Goal: Task Accomplishment & Management: Complete application form

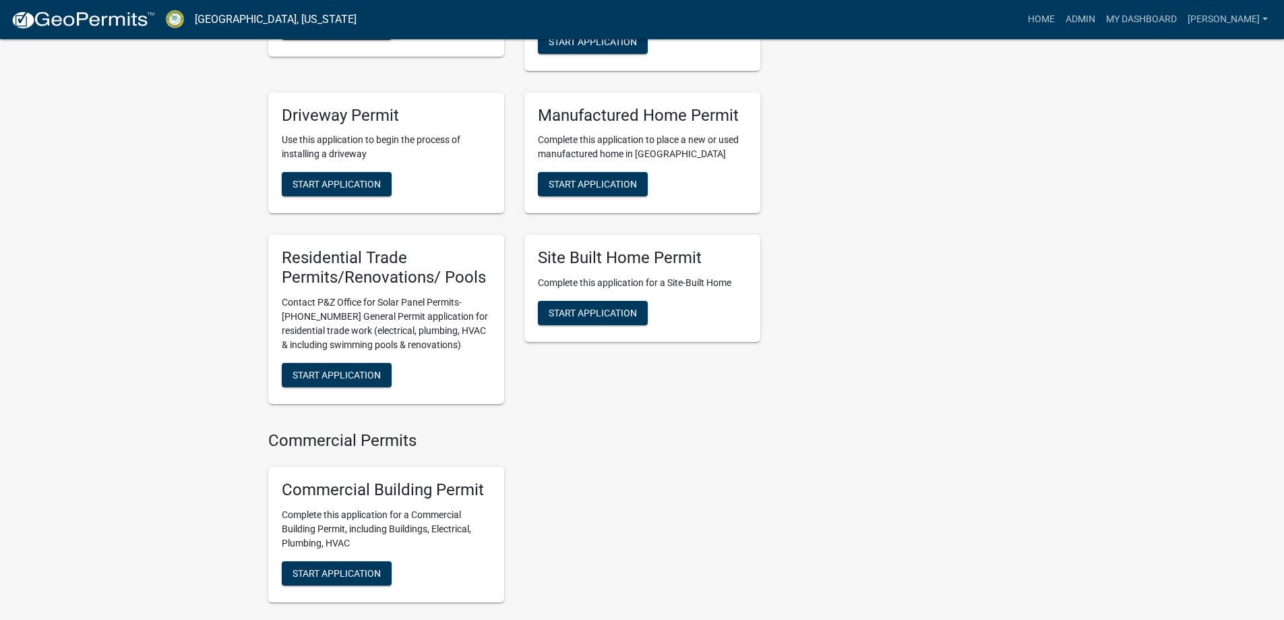
scroll to position [1079, 0]
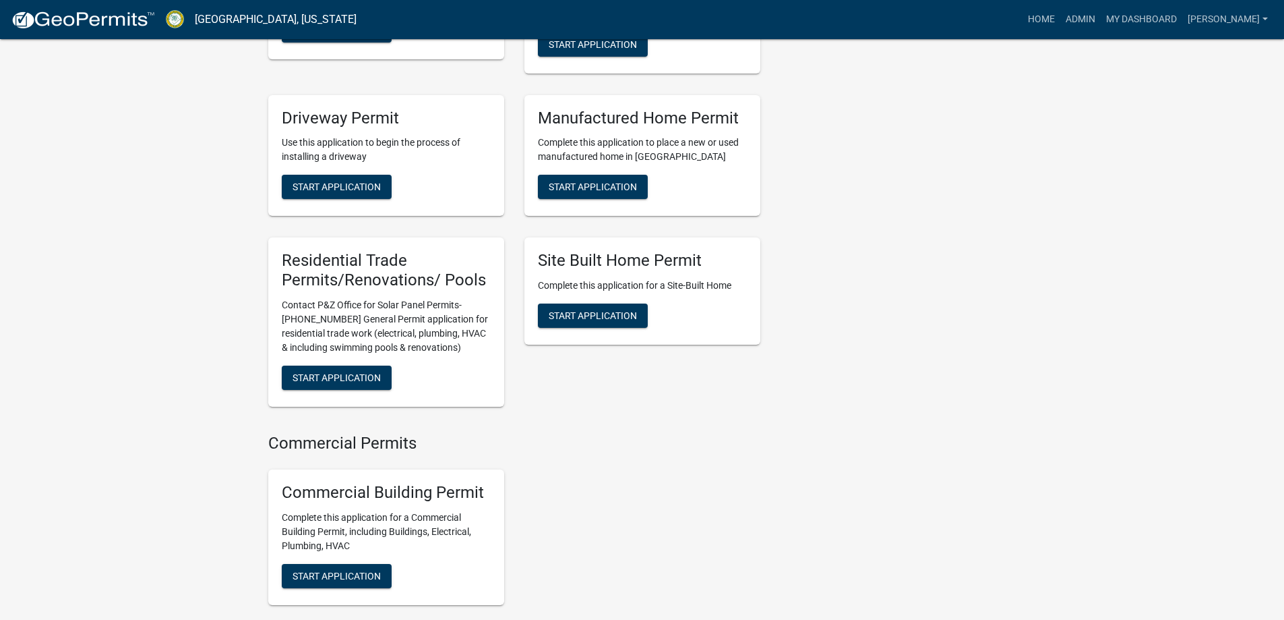
click at [342, 371] on div "Residential Trade Permits/Renovations/ Pools Contact P&Z Office for Solar Panel…" at bounding box center [386, 321] width 236 height 169
click at [346, 378] on button "Start Application" at bounding box center [337, 377] width 110 height 24
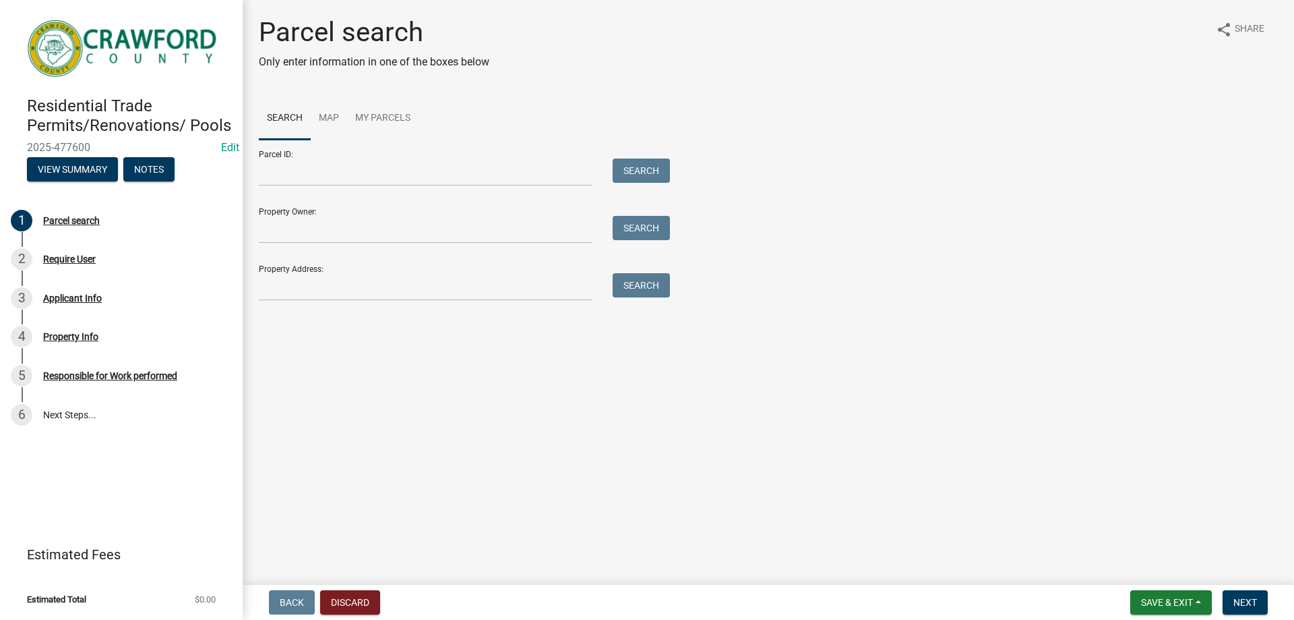
click at [324, 188] on form "Parcel ID: Search Property Owner: Search Property Address: Search" at bounding box center [461, 220] width 404 height 161
click at [324, 181] on input "Parcel ID:" at bounding box center [426, 172] width 334 height 28
click at [332, 163] on input "Parcel ID:" at bounding box center [426, 172] width 334 height 28
click at [286, 174] on input "Parcel ID:" at bounding box center [426, 172] width 334 height 28
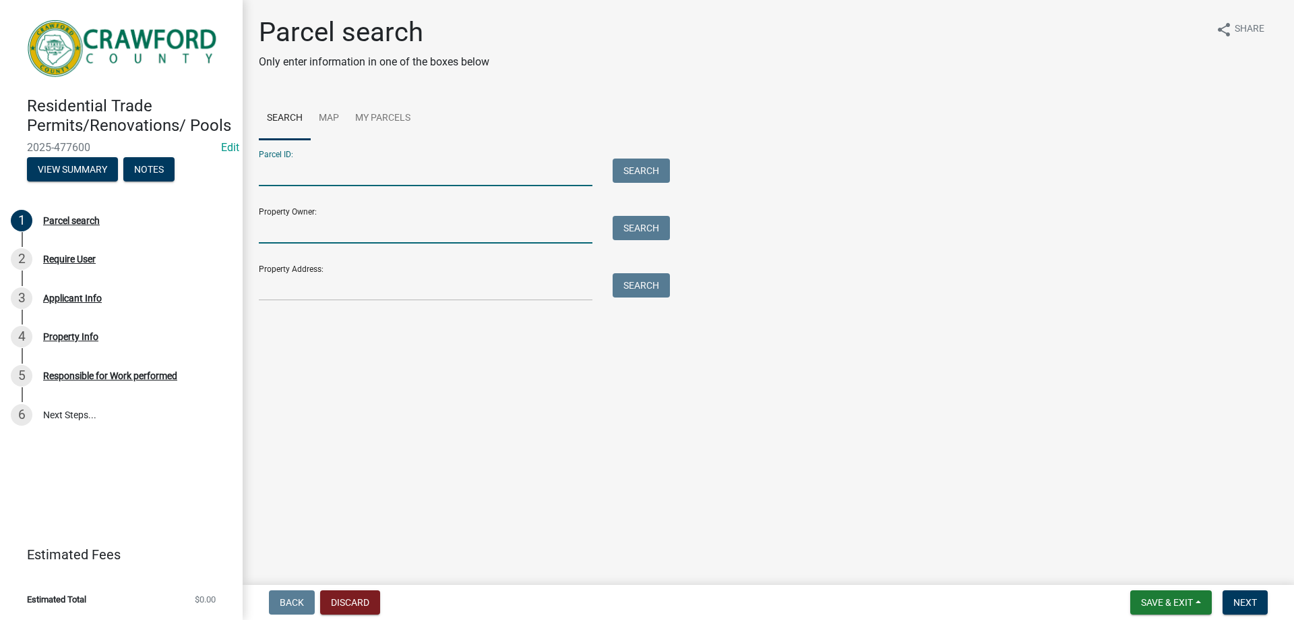
click at [281, 220] on input "Property Owner:" at bounding box center [426, 230] width 334 height 28
type input "853 gard"
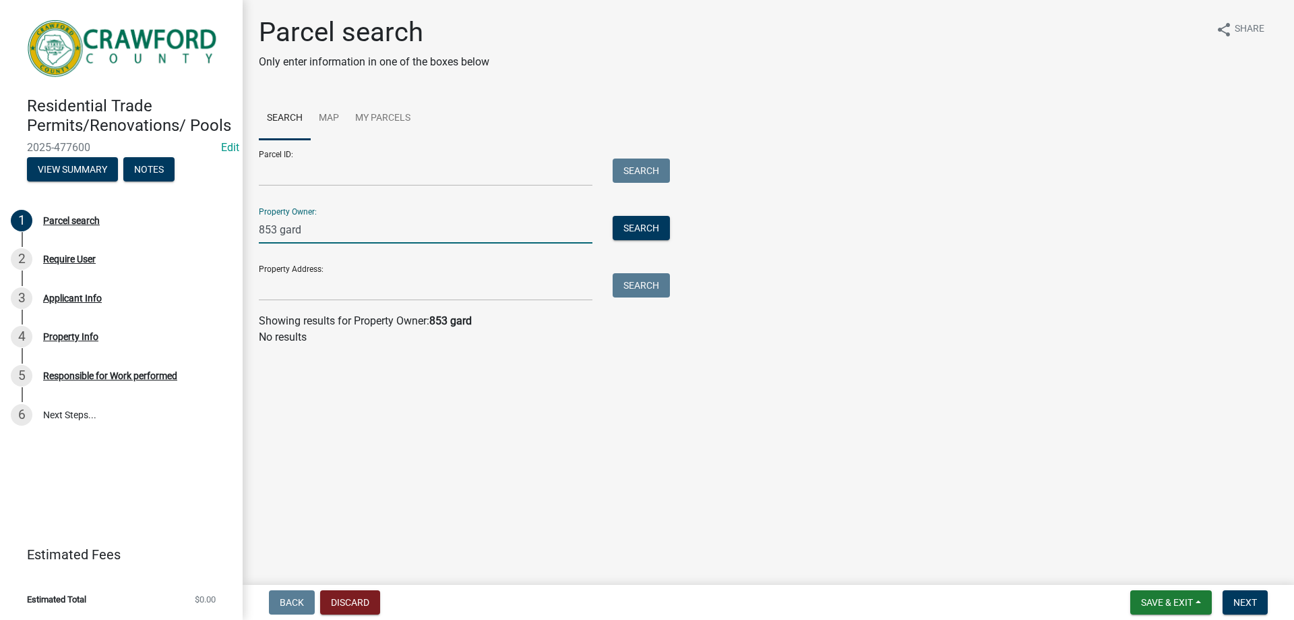
drag, startPoint x: 265, startPoint y: 237, endPoint x: 243, endPoint y: 235, distance: 22.3
click at [243, 235] on div "Parcel search Only enter information in one of the boxes below share Share Sear…" at bounding box center [769, 186] width 1052 height 341
click at [292, 292] on input "Property Address:" at bounding box center [426, 287] width 334 height 28
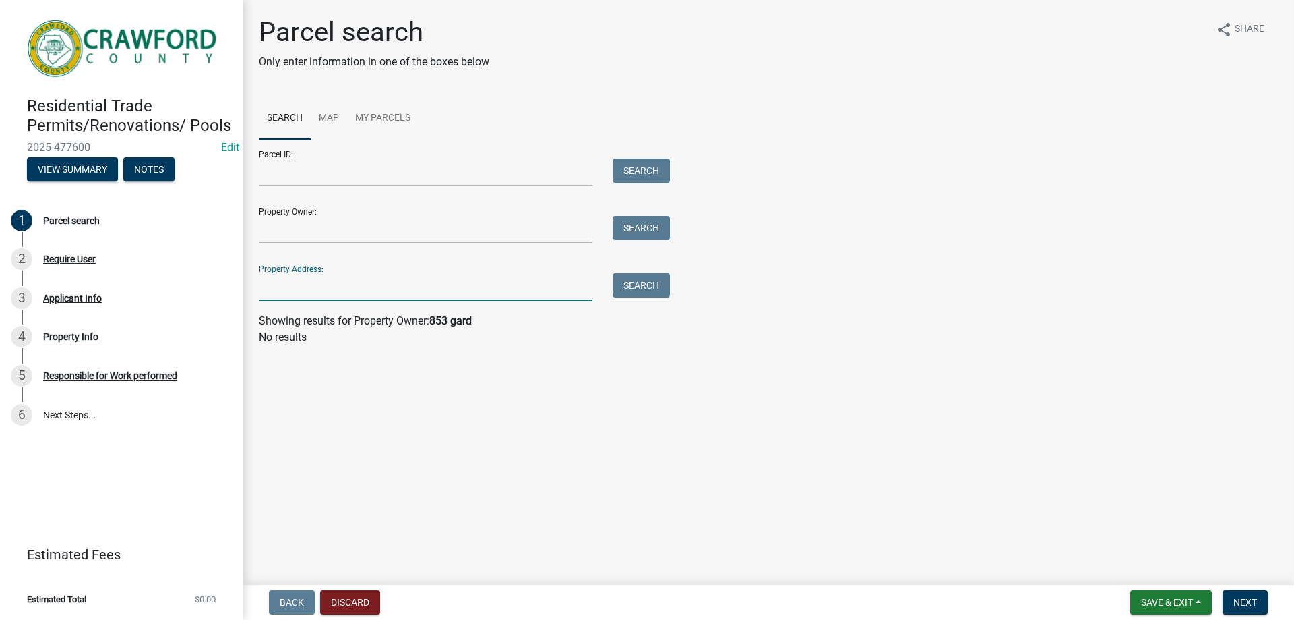
paste input "853 gard"
type input "853 gard"
click at [627, 283] on button "Search" at bounding box center [641, 285] width 57 height 24
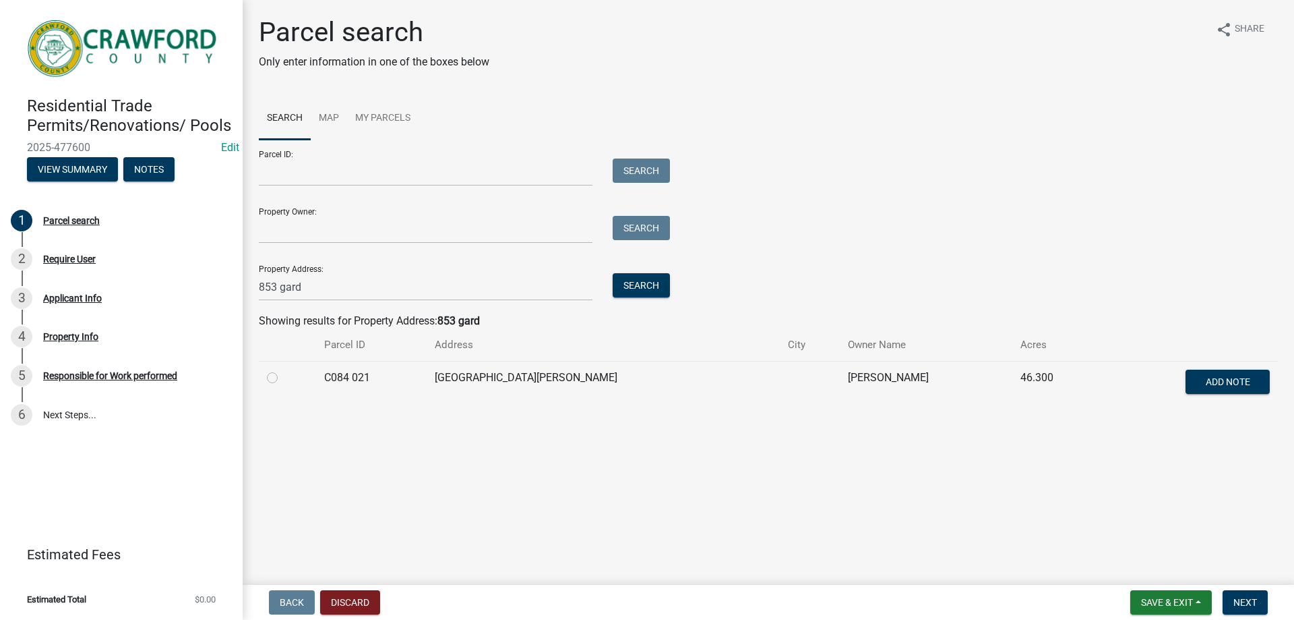
drag, startPoint x: 347, startPoint y: 376, endPoint x: 329, endPoint y: 380, distance: 18.5
click at [341, 380] on td "C084 021" at bounding box center [371, 383] width 110 height 44
click at [286, 375] on div at bounding box center [287, 377] width 41 height 16
click at [283, 369] on label at bounding box center [283, 369] width 0 height 0
click at [283, 378] on 021 "radio" at bounding box center [287, 373] width 9 height 9
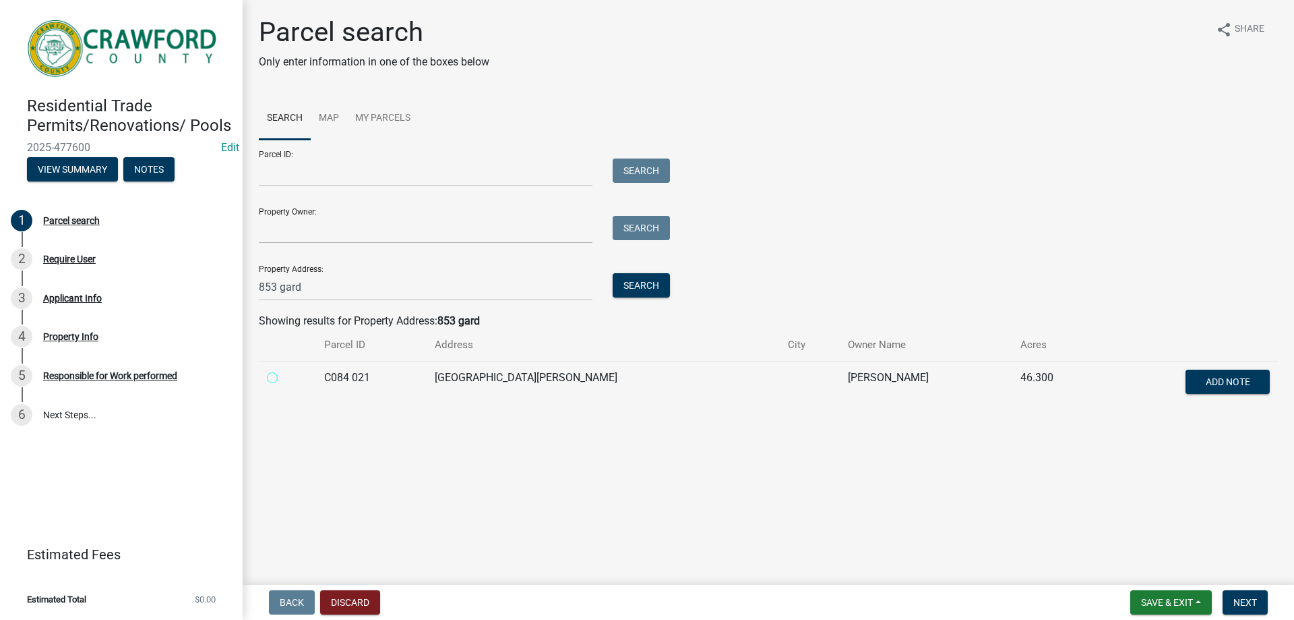
radio 021 "true"
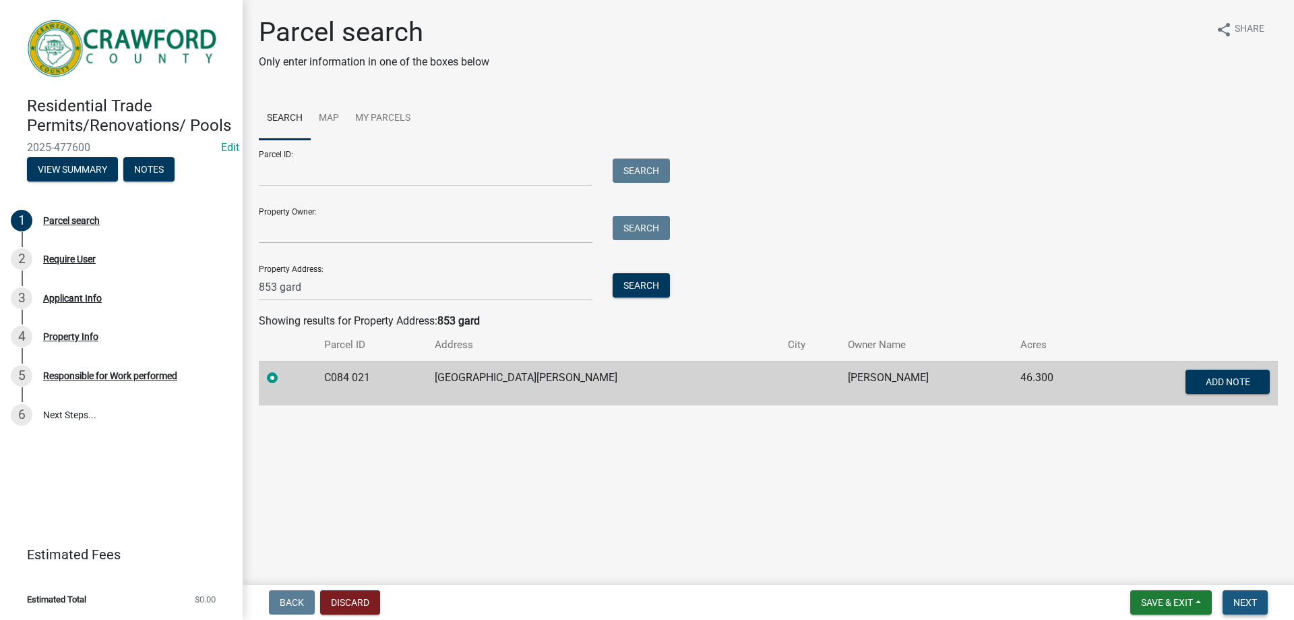
click at [1231, 605] on button "Next" at bounding box center [1245, 602] width 45 height 24
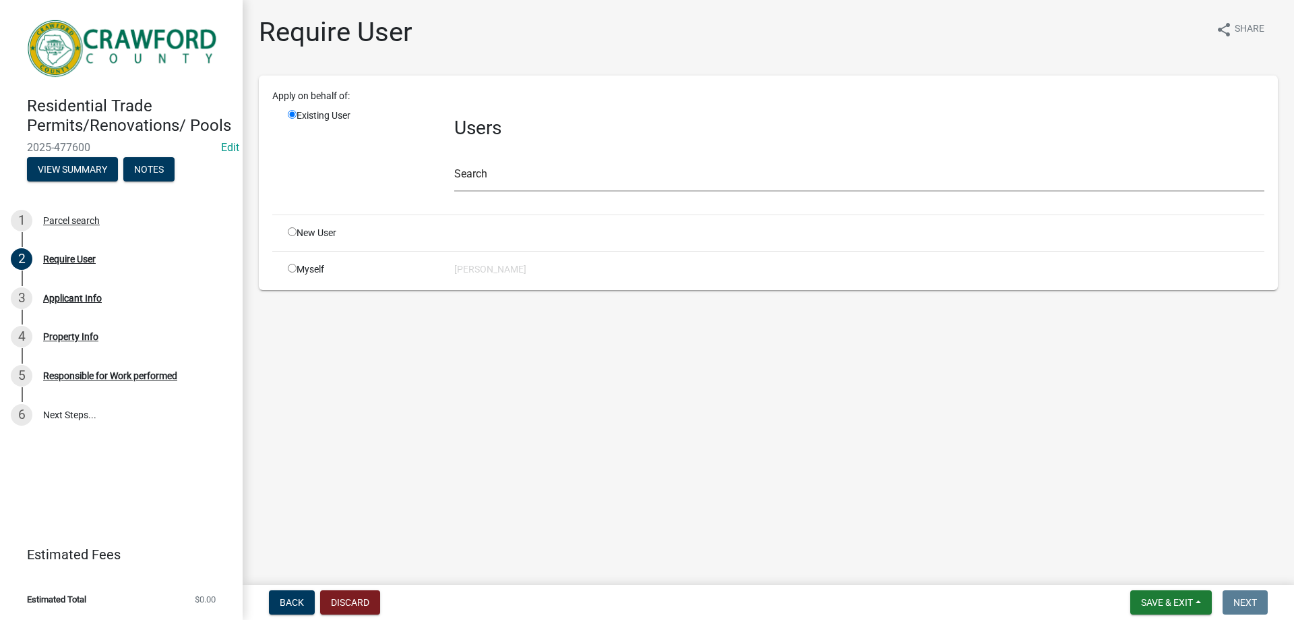
click at [337, 238] on div "New User" at bounding box center [361, 233] width 167 height 14
click at [330, 237] on div "New User" at bounding box center [361, 233] width 167 height 14
click at [292, 239] on div "New User" at bounding box center [361, 233] width 167 height 14
click at [294, 232] on input "radio" at bounding box center [292, 231] width 9 height 9
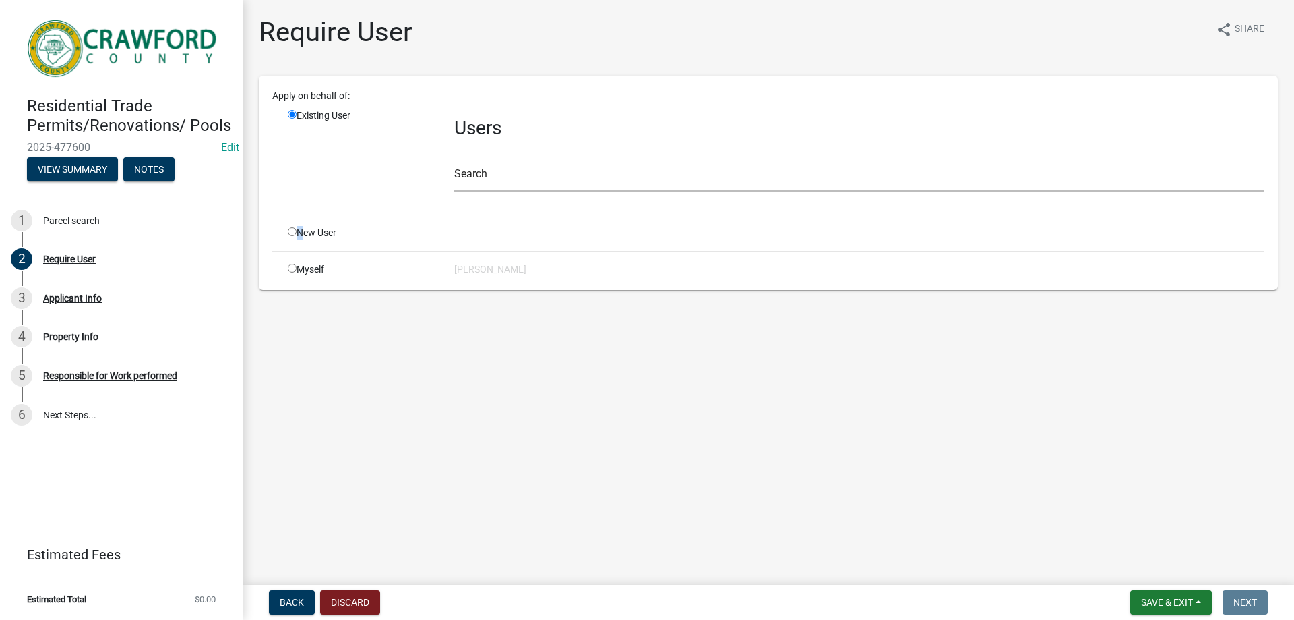
radio input "true"
radio input "false"
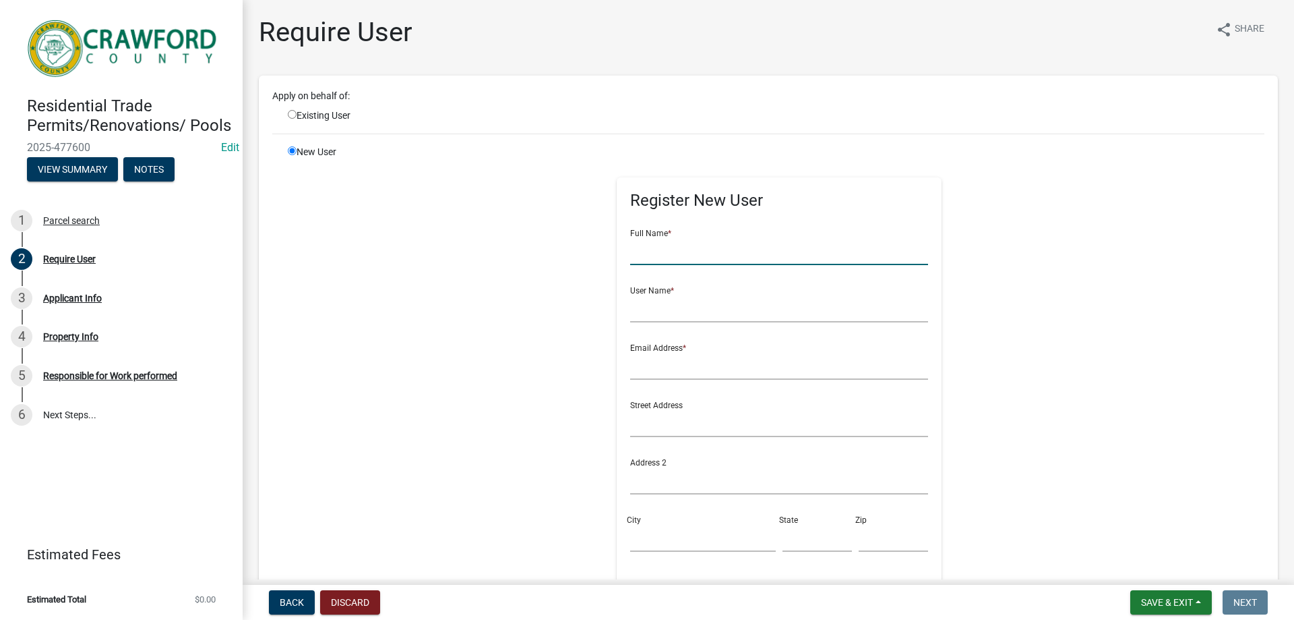
click at [700, 254] on input "text" at bounding box center [779, 251] width 299 height 28
type input "Wendell Turcott"
click at [658, 307] on input "text" at bounding box center [779, 309] width 299 height 28
click at [630, 312] on input "w.Turcott" at bounding box center [779, 309] width 299 height 28
type input "W.Turcott"
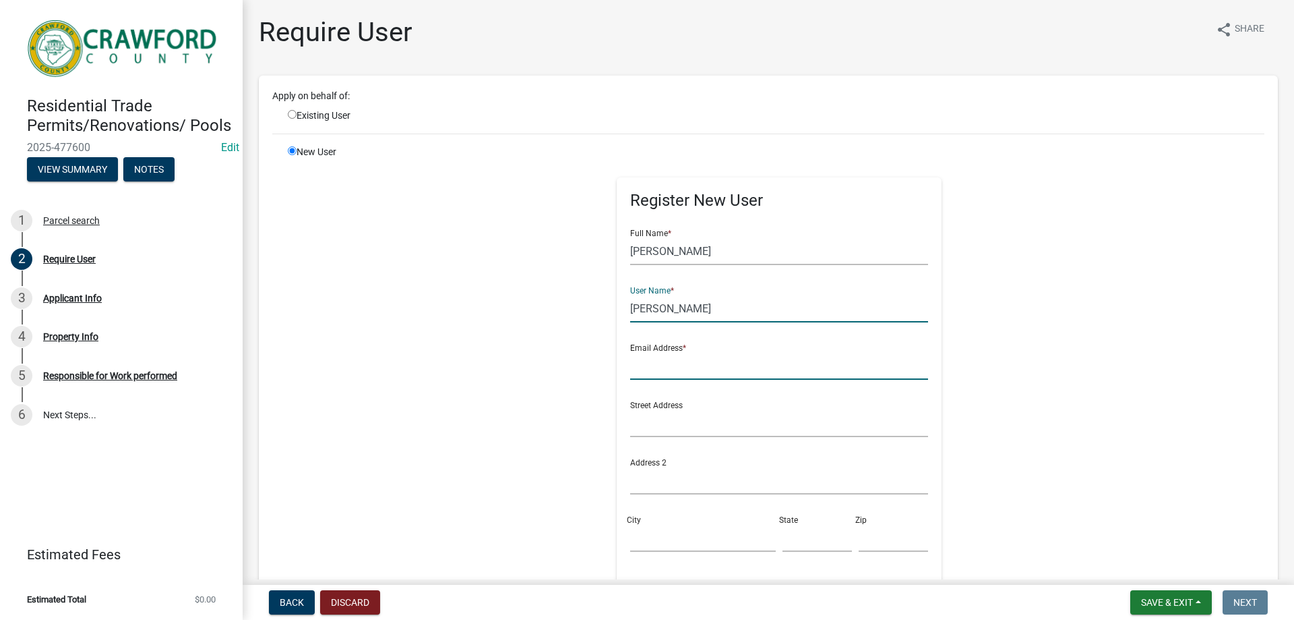
drag, startPoint x: 636, startPoint y: 357, endPoint x: 645, endPoint y: 361, distance: 10.3
click at [636, 357] on input "text" at bounding box center [779, 366] width 299 height 28
click at [638, 365] on input "lukema1989@gmail.com" at bounding box center [779, 366] width 299 height 28
click at [640, 365] on input "lukema1989@gmail.com" at bounding box center [779, 366] width 299 height 28
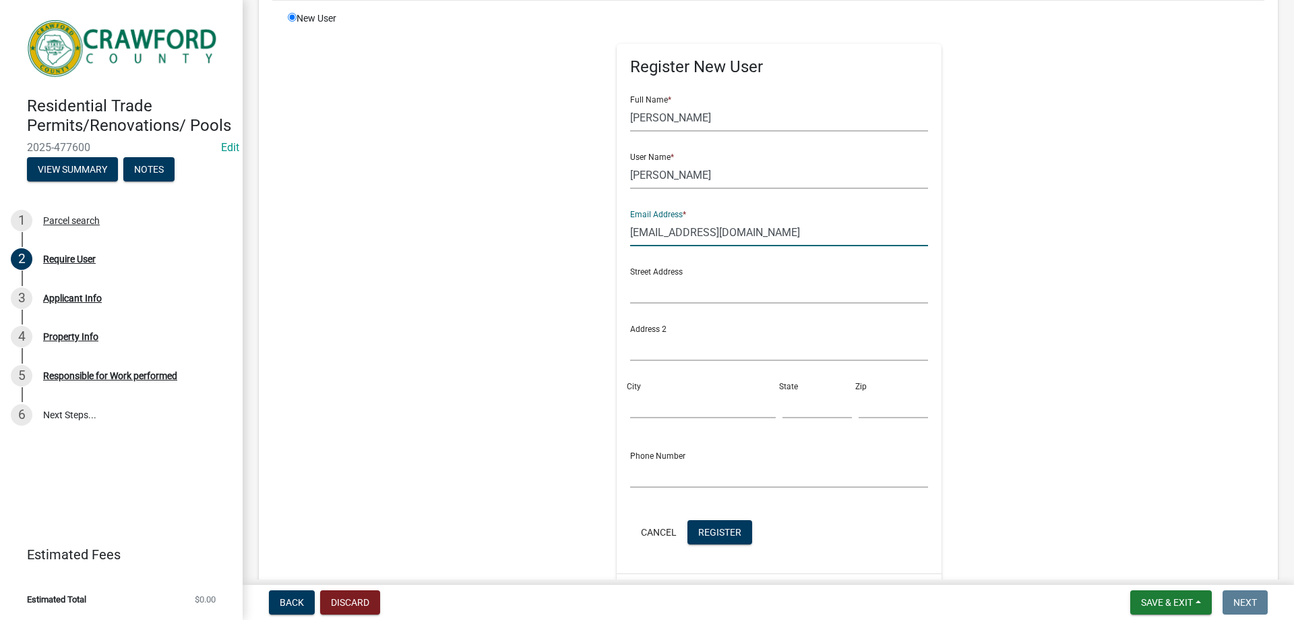
scroll to position [135, 0]
type input "lukesma1989@gmail.com"
click at [727, 532] on span "Register" at bounding box center [719, 529] width 43 height 11
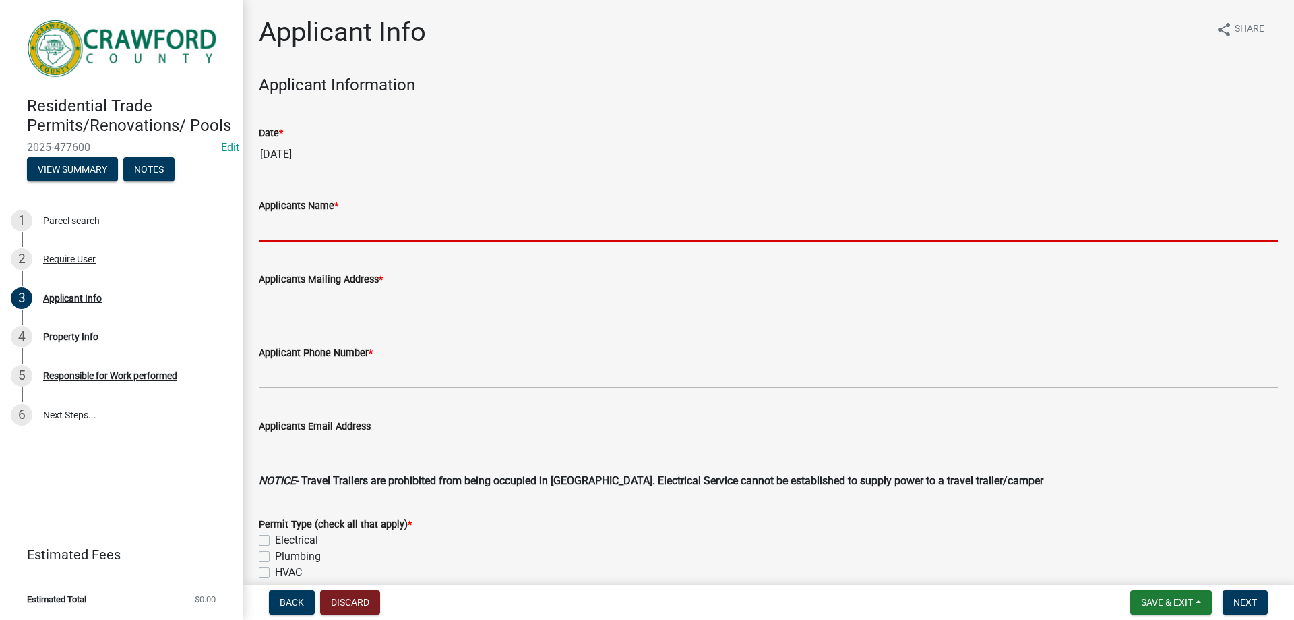
click at [310, 224] on input "Applicants Name *" at bounding box center [768, 228] width 1019 height 28
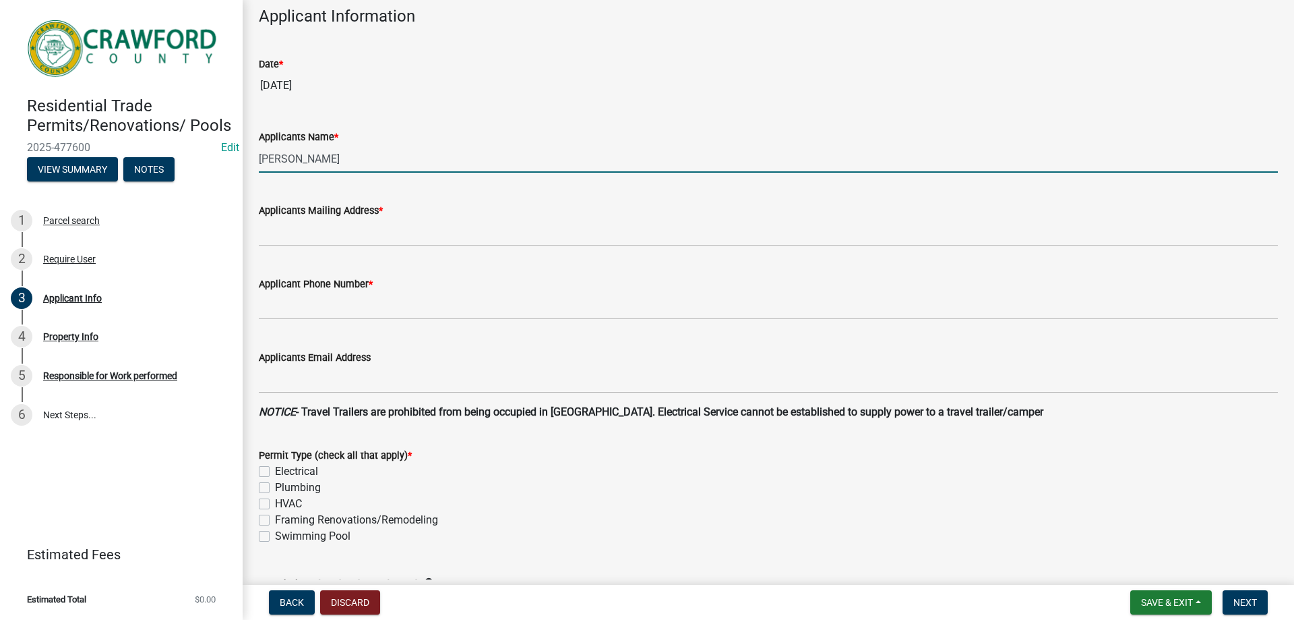
scroll to position [135, 0]
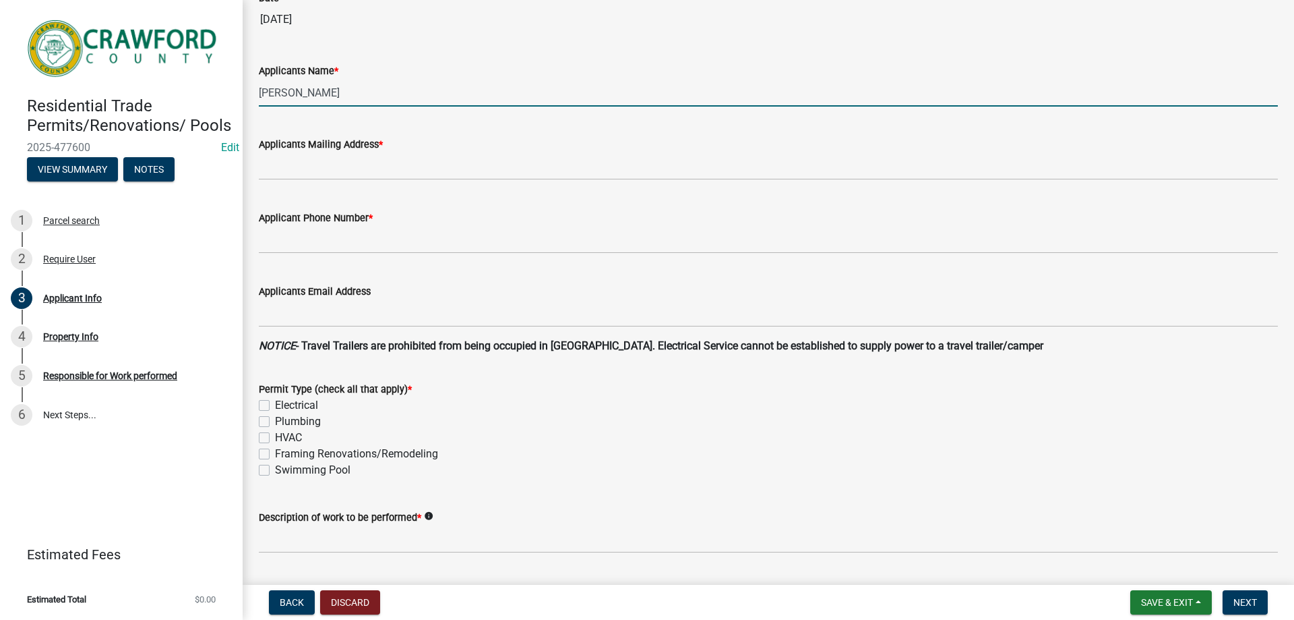
type input "Wendell Turcott"
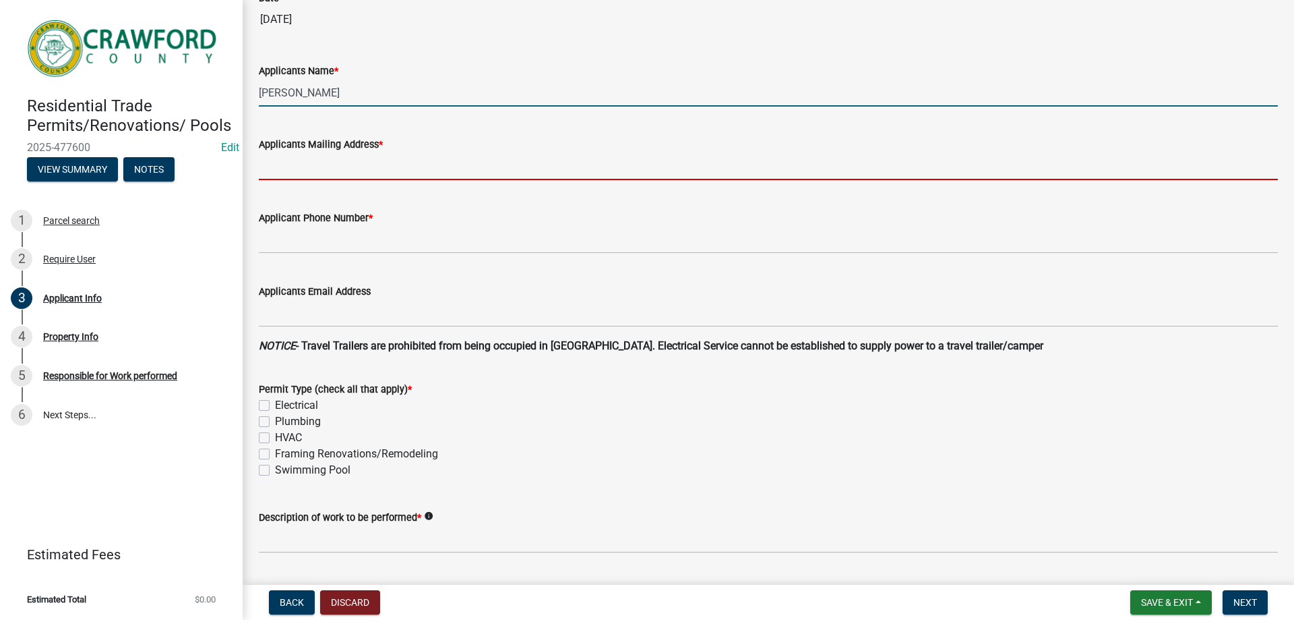
click at [338, 170] on input "Applicants Mailing Address *" at bounding box center [768, 166] width 1019 height 28
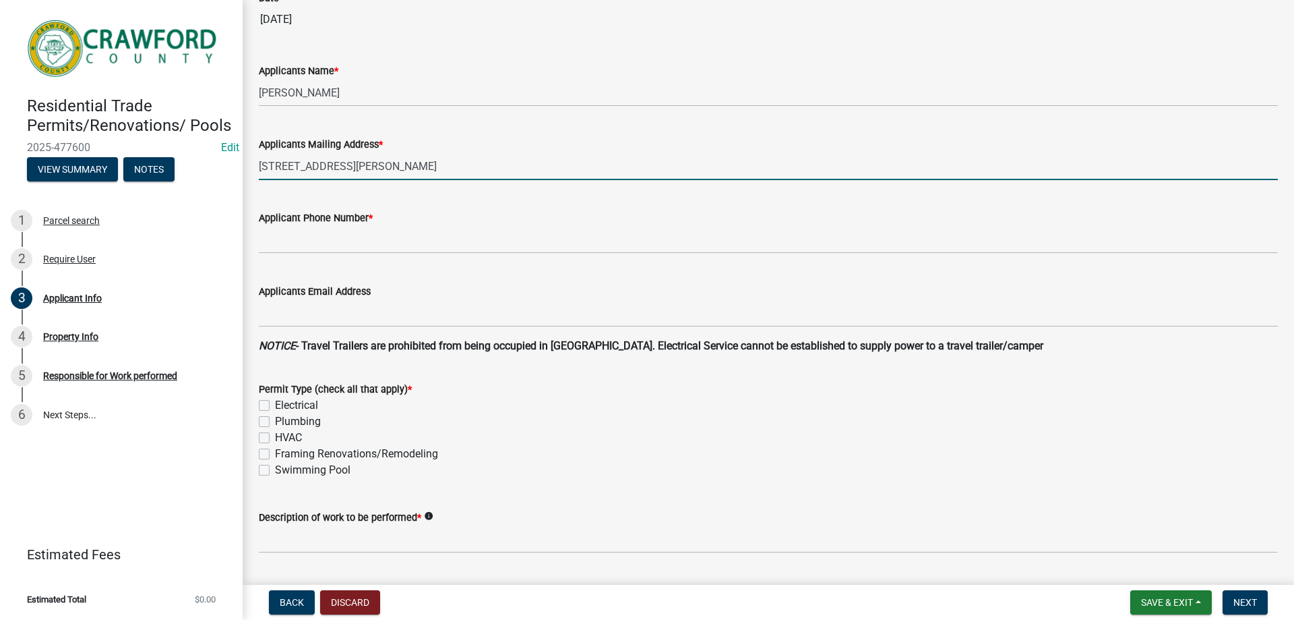
type input "5036 kirkland rd lakeland fl"
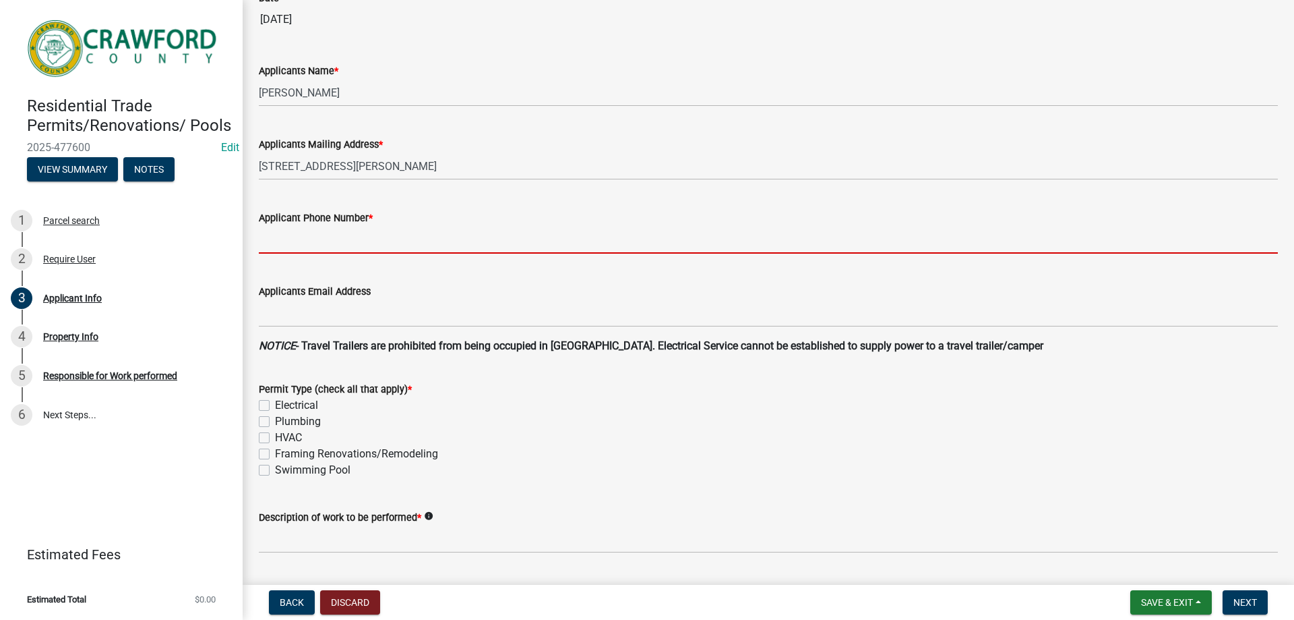
click at [339, 234] on input "Applicant Phone Number *" at bounding box center [768, 240] width 1019 height 28
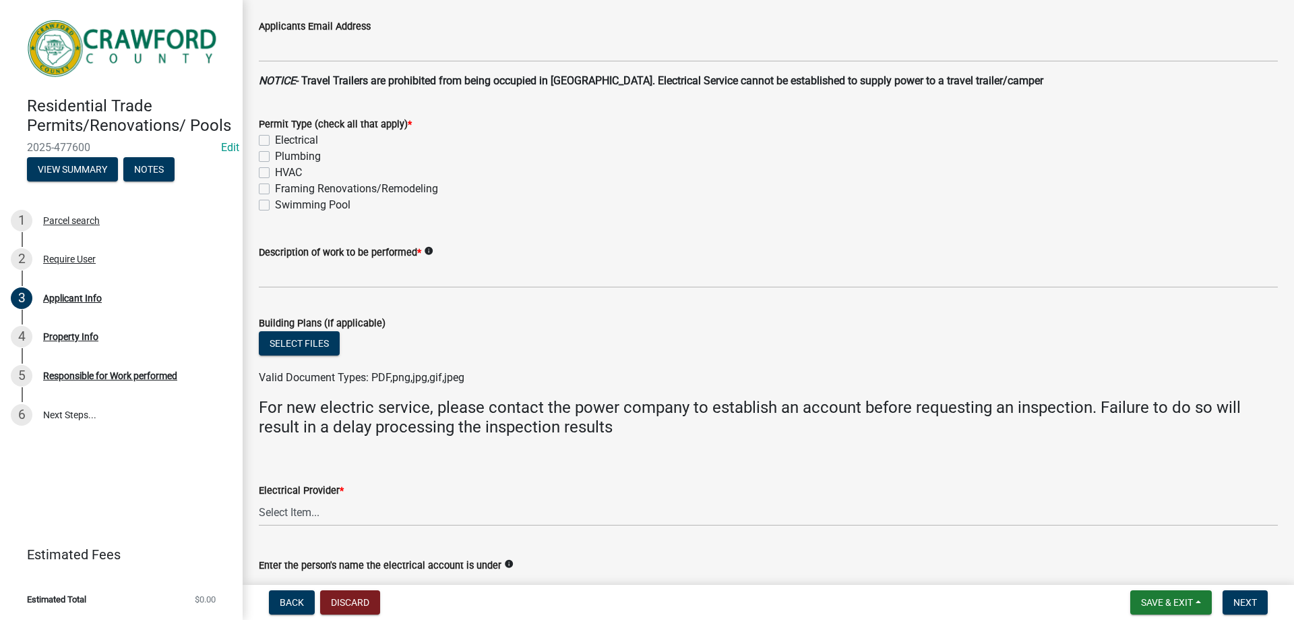
scroll to position [404, 0]
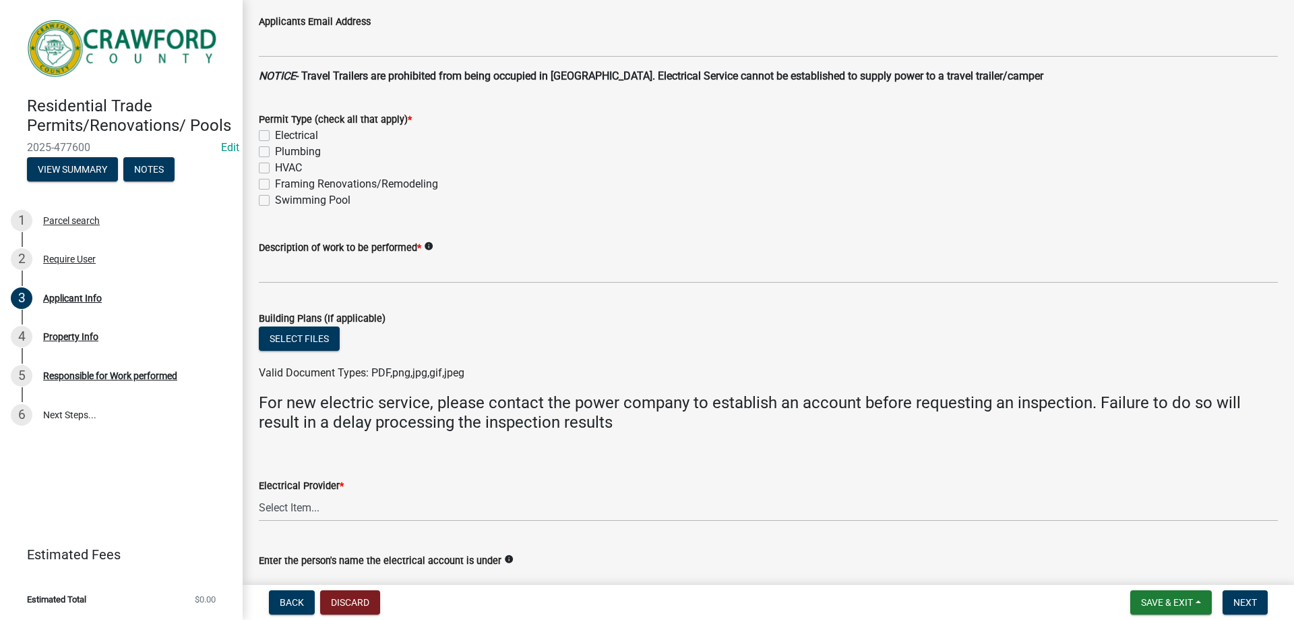
type input "8636617712"
click at [271, 138] on div "Electrical" at bounding box center [768, 135] width 1019 height 16
click at [275, 136] on label "Electrical" at bounding box center [296, 135] width 43 height 16
click at [275, 136] on input "Electrical" at bounding box center [279, 131] width 9 height 9
checkbox input "true"
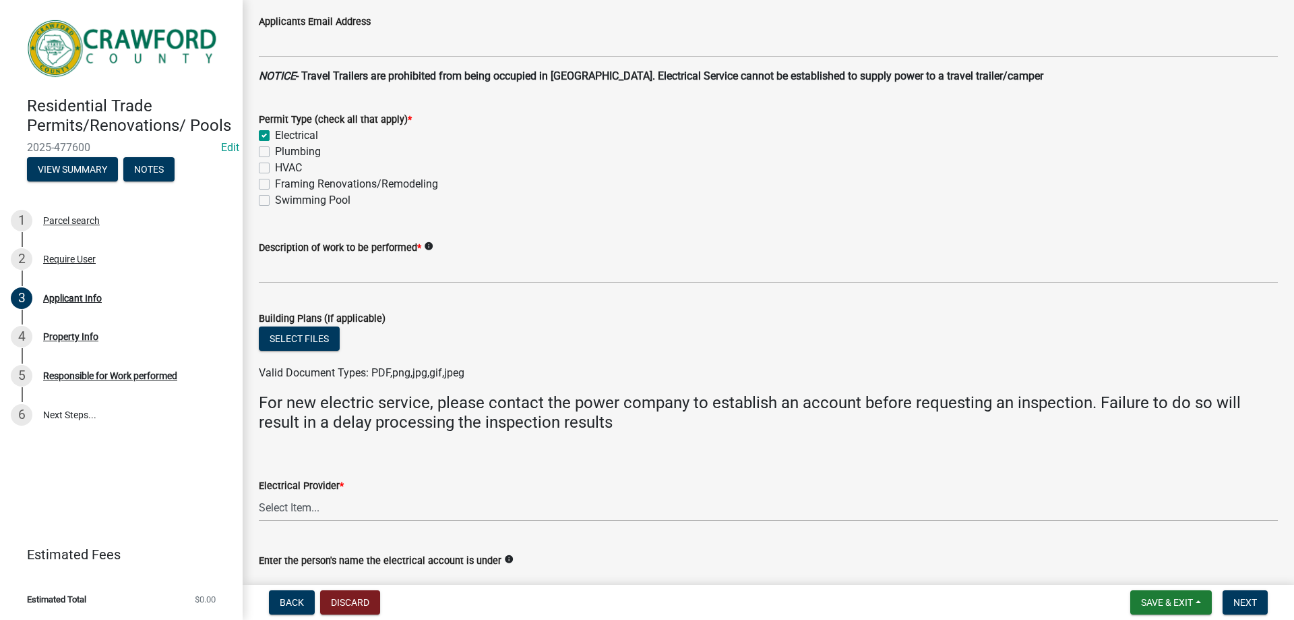
checkbox input "false"
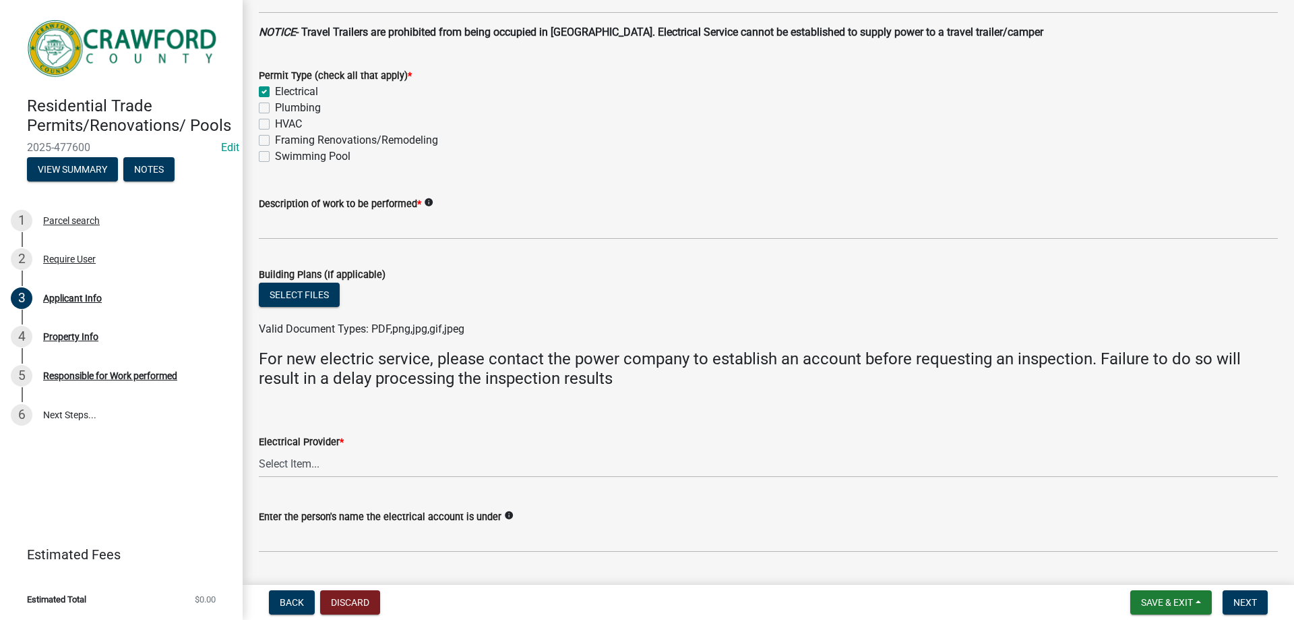
scroll to position [472, 0]
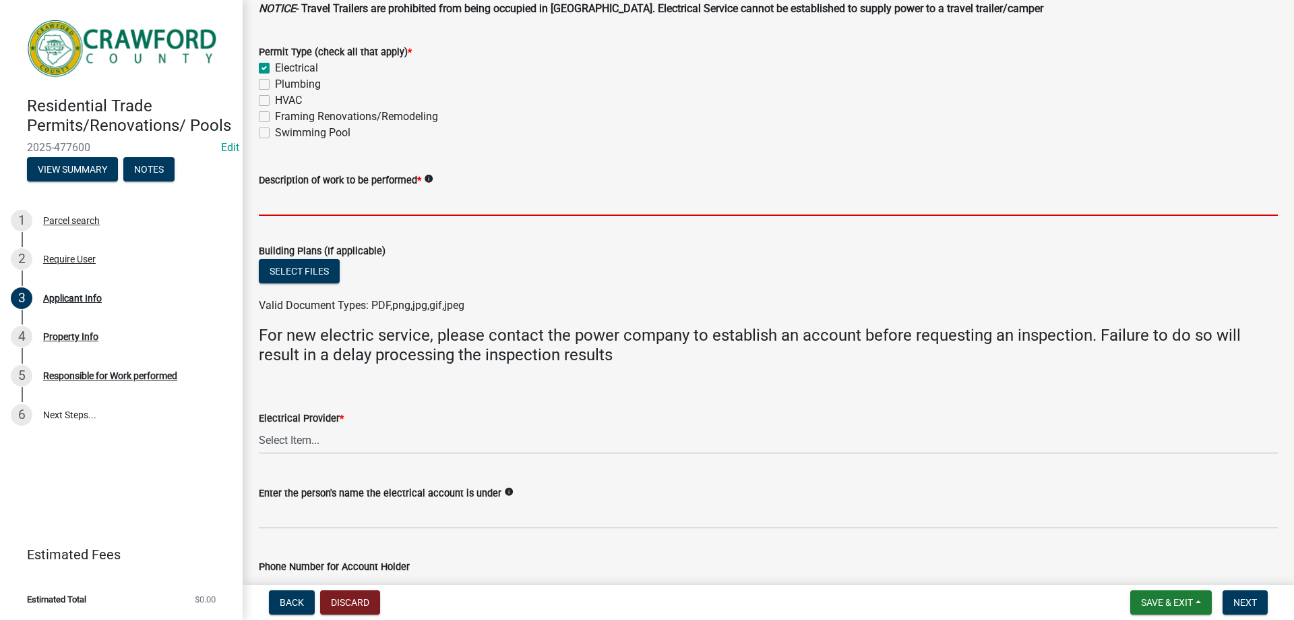
click at [300, 204] on input "Description of work to be performed *" at bounding box center [768, 202] width 1019 height 28
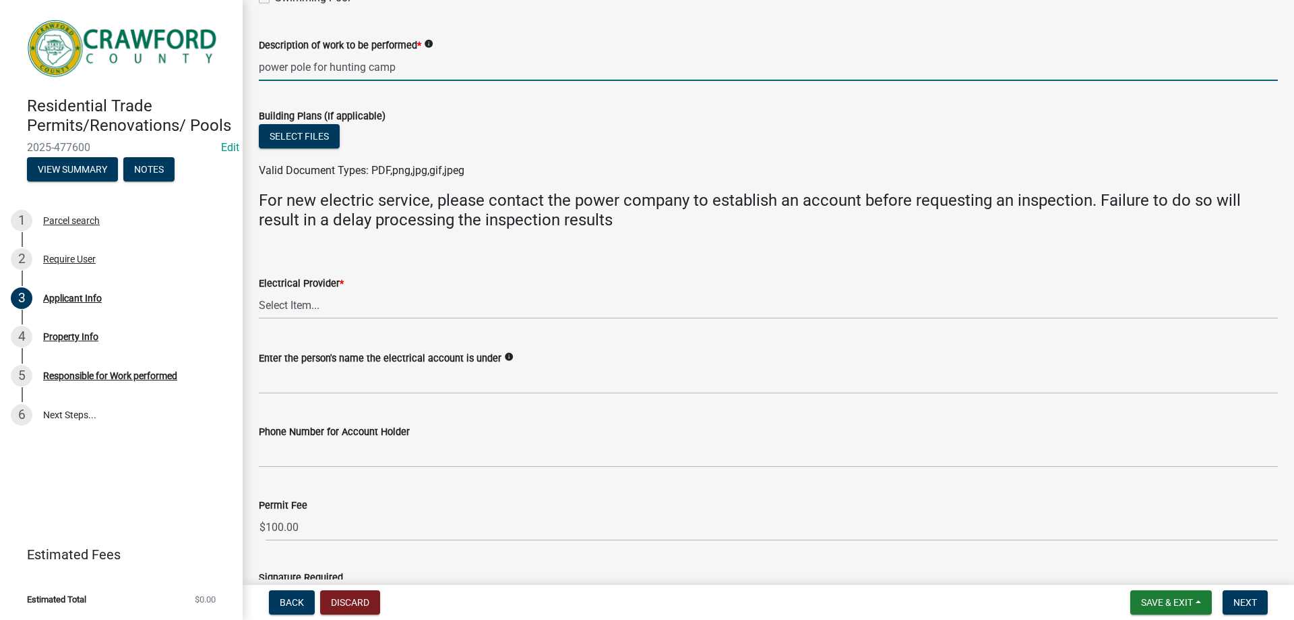
scroll to position [674, 0]
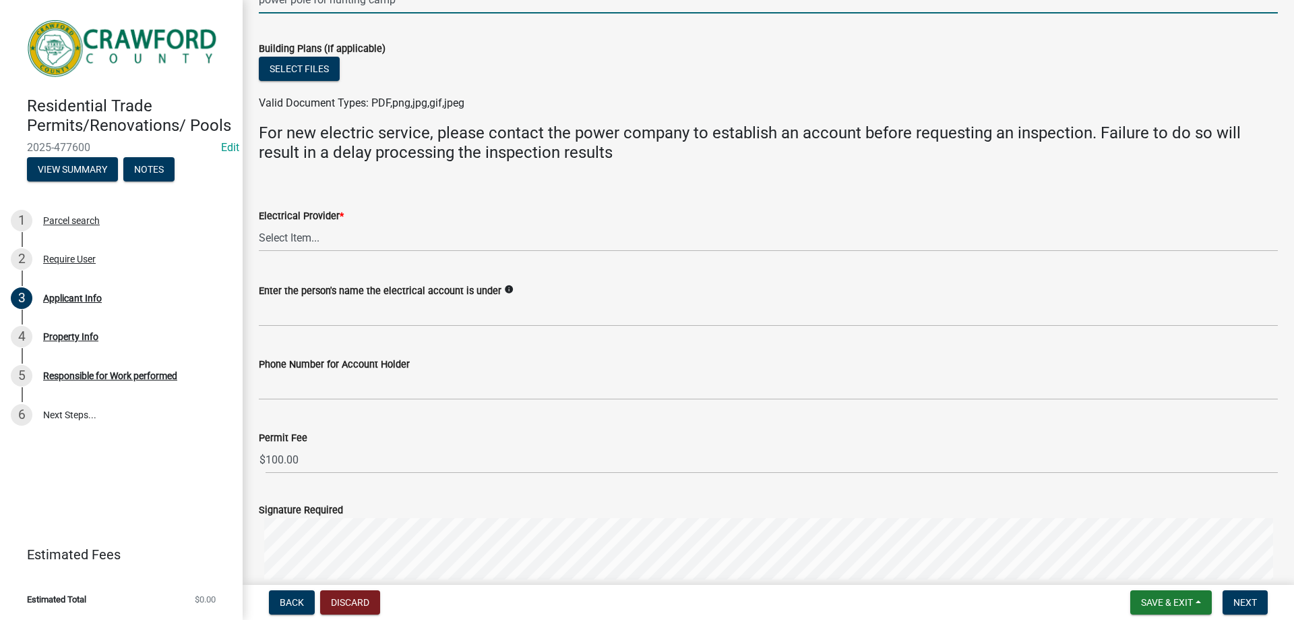
type input "power pole for hunting camp"
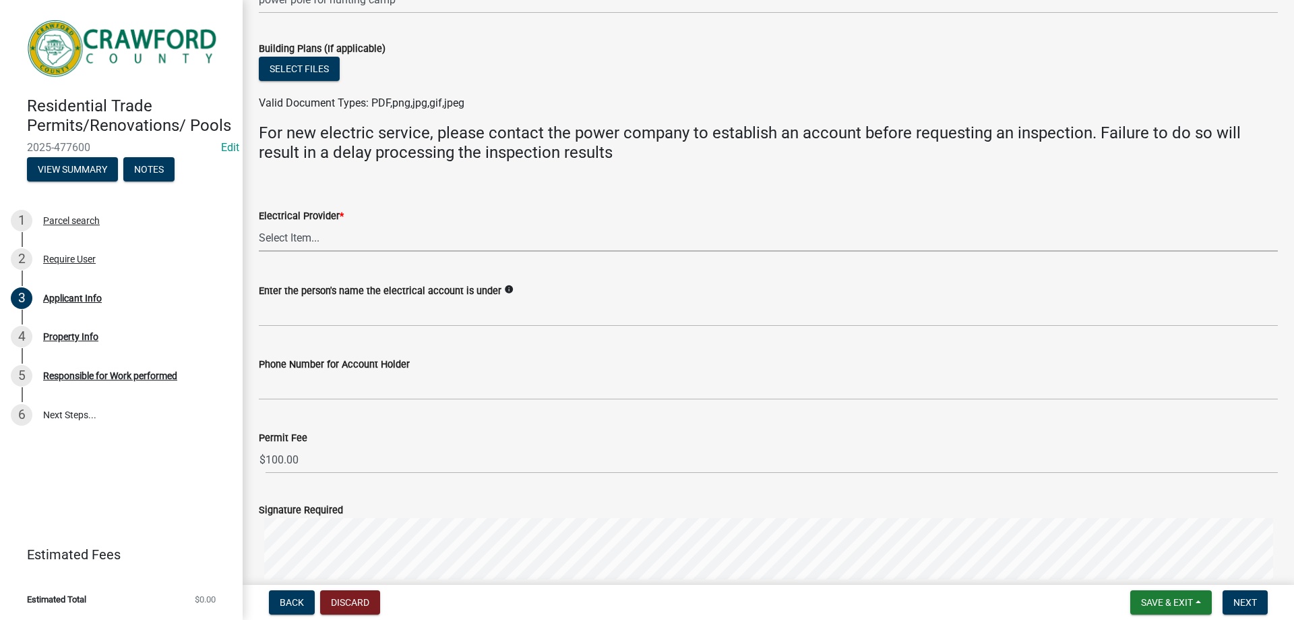
click at [316, 235] on select "Select Item... Flint Energies Georgia Power Southern Rivers Energy Upson EMC Fo…" at bounding box center [768, 238] width 1019 height 28
click at [259, 224] on select "Select Item... Flint Energies Georgia Power Southern Rivers Energy Upson EMC Fo…" at bounding box center [768, 238] width 1019 height 28
select select "7547654c-6a2b-418c-8f9d-b50998ca6dd7"
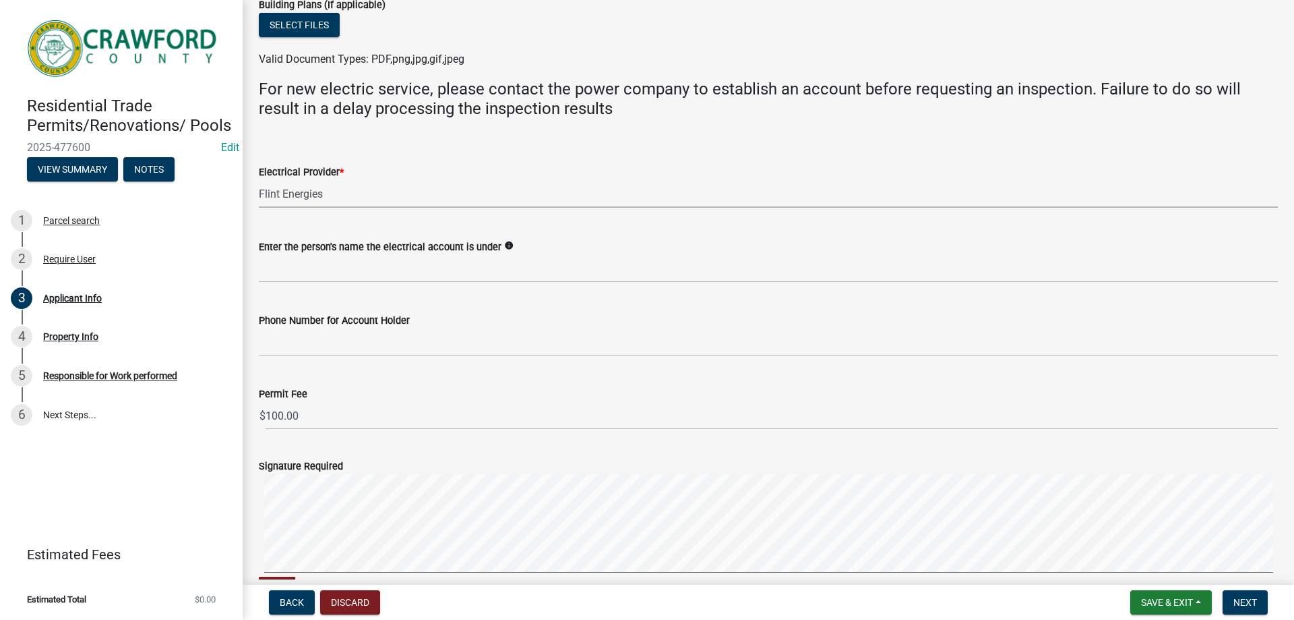
scroll to position [742, 0]
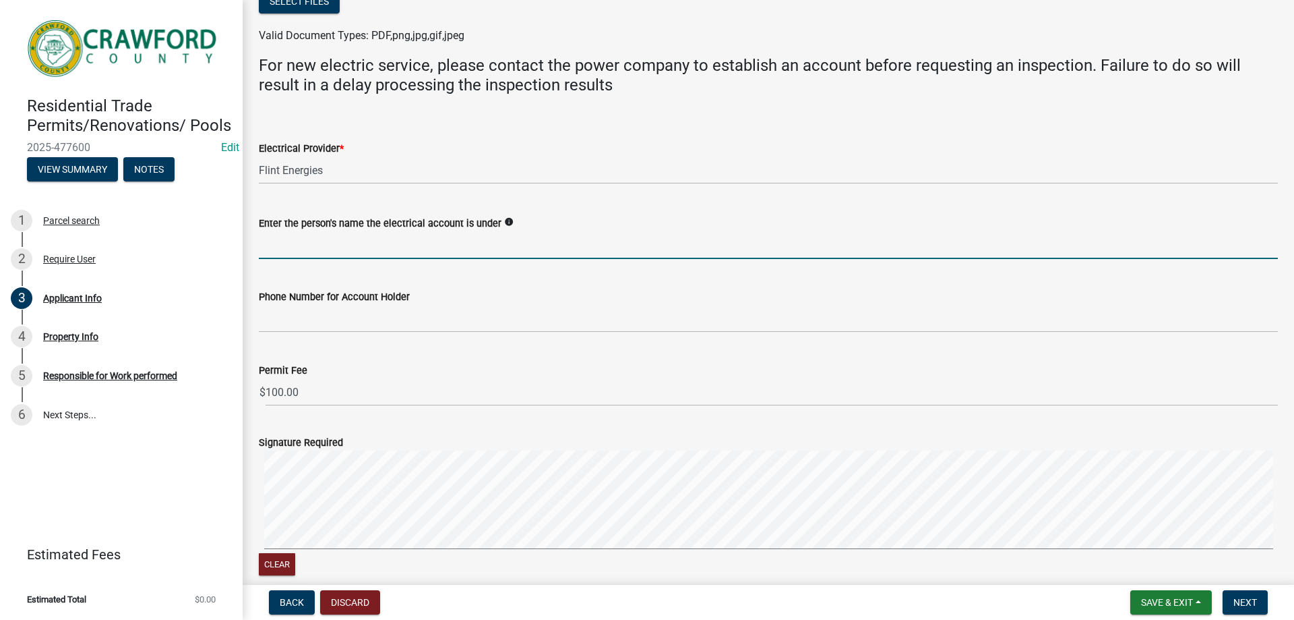
click at [340, 252] on input "Enter the person's name the electrical account is under" at bounding box center [768, 245] width 1019 height 28
type input "Wendell Turcott"
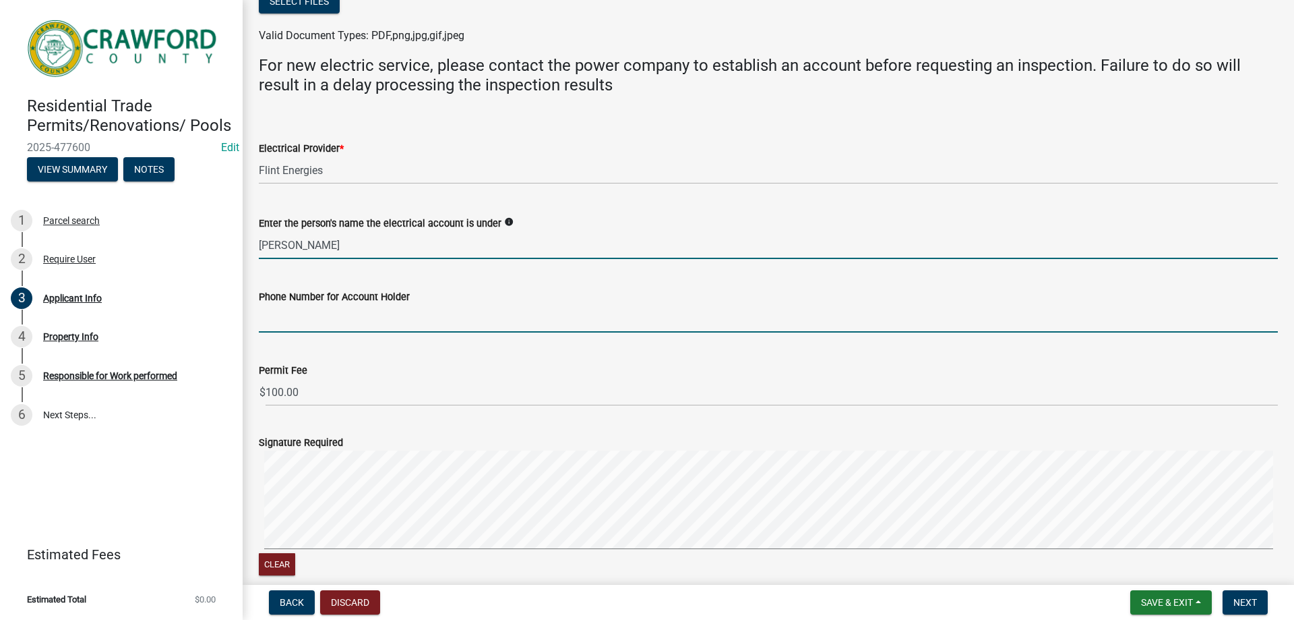
click at [320, 324] on input "Phone Number for Account Holder" at bounding box center [768, 319] width 1019 height 28
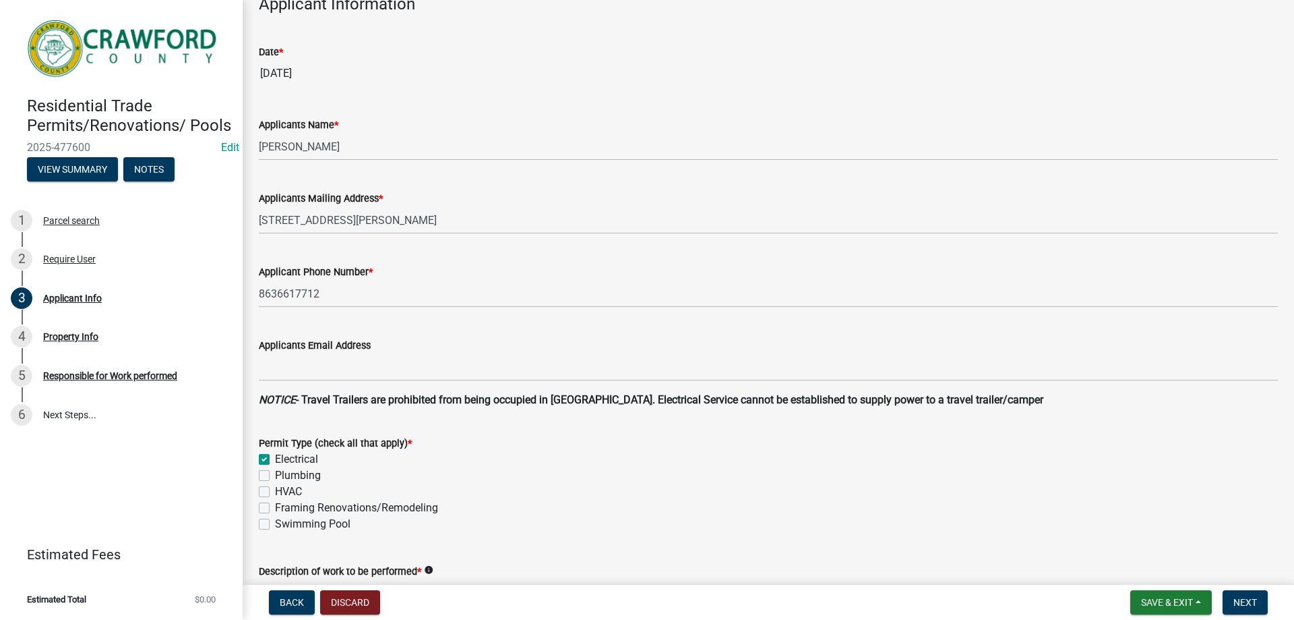
scroll to position [67, 0]
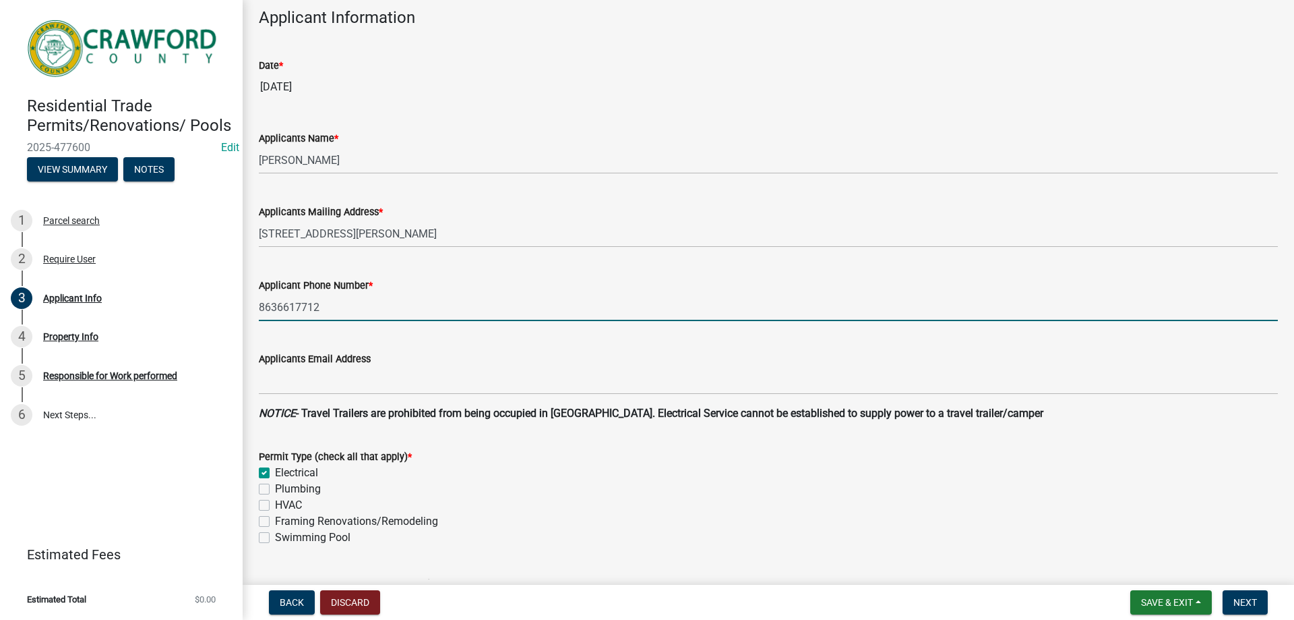
drag, startPoint x: 328, startPoint y: 299, endPoint x: 260, endPoint y: 302, distance: 68.2
click at [252, 301] on div "Applicant Phone Number * 8636617712" at bounding box center [769, 289] width 1040 height 63
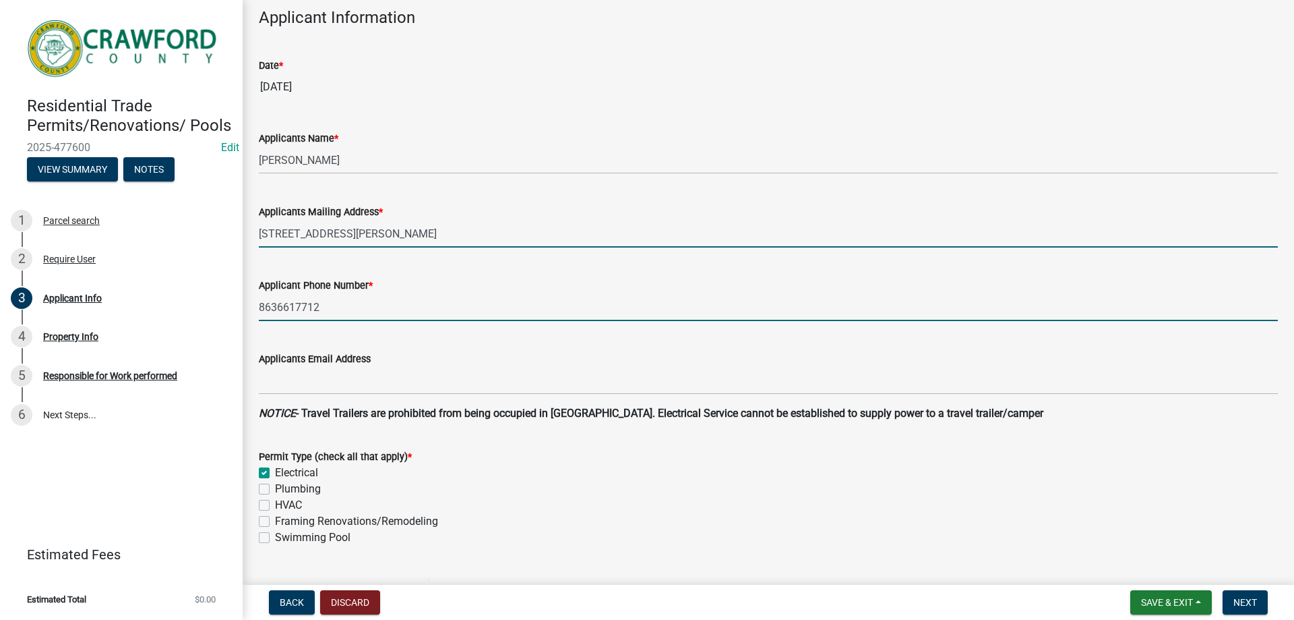
click at [402, 228] on input "5036 kirkland rd lakeland fl" at bounding box center [768, 234] width 1019 height 28
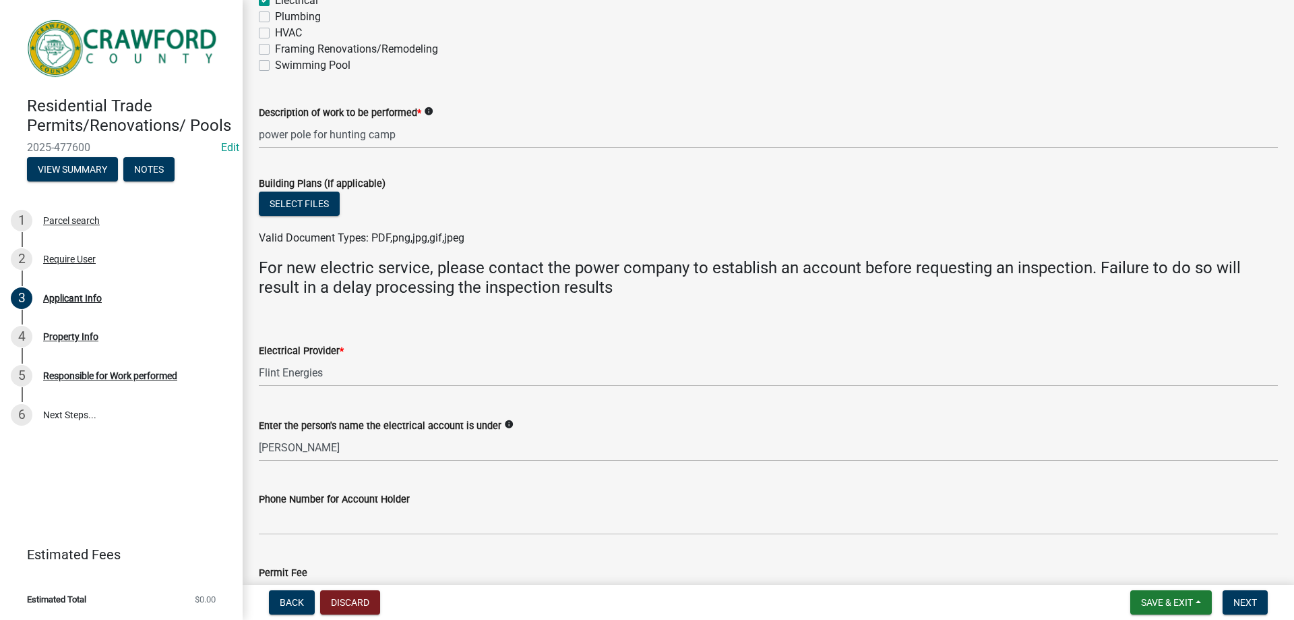
scroll to position [742, 0]
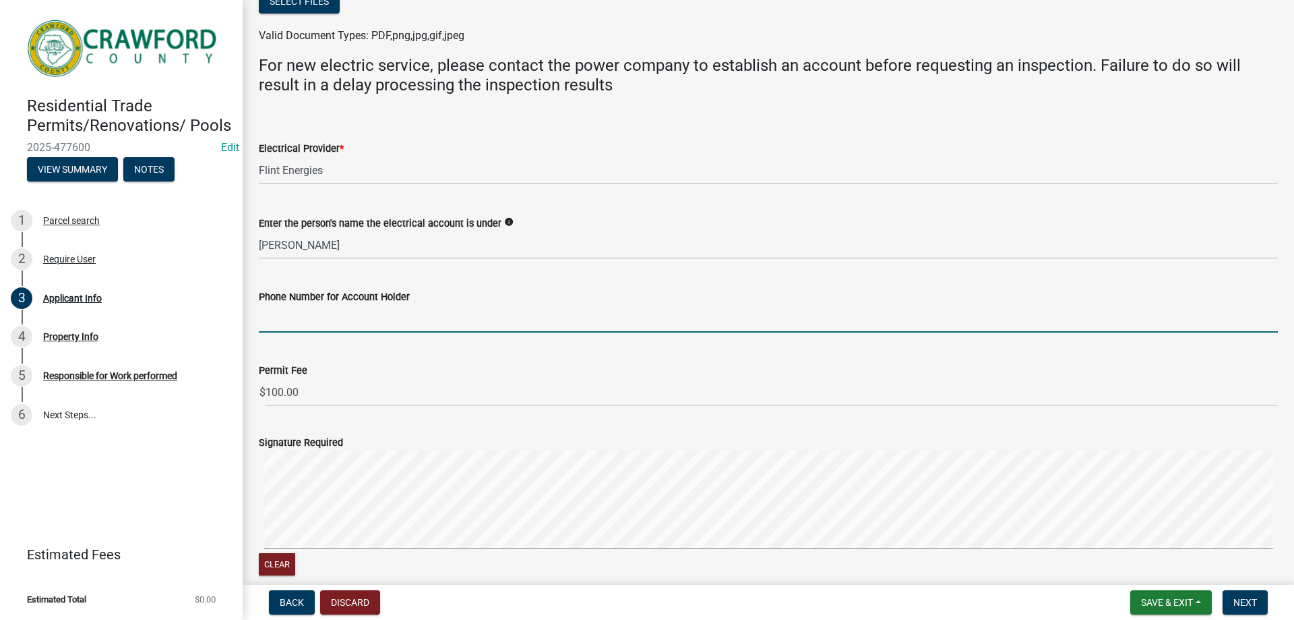
click at [307, 325] on input "Phone Number for Account Holder" at bounding box center [768, 319] width 1019 height 28
paste input "8636617712"
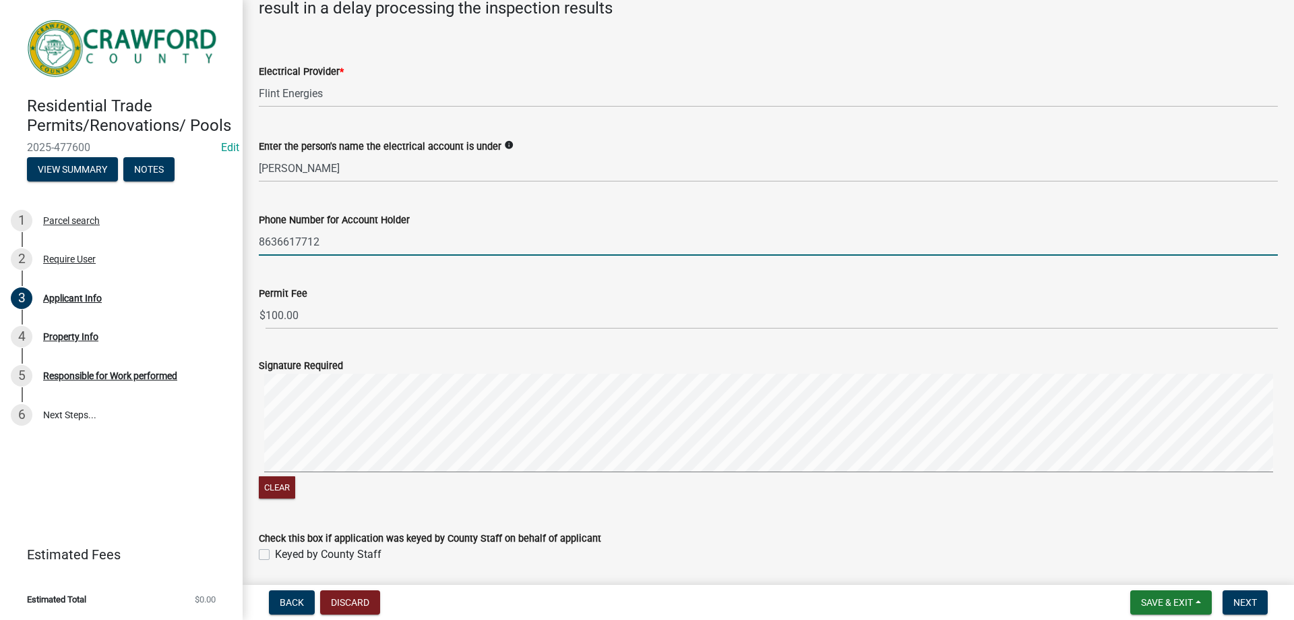
scroll to position [866, 0]
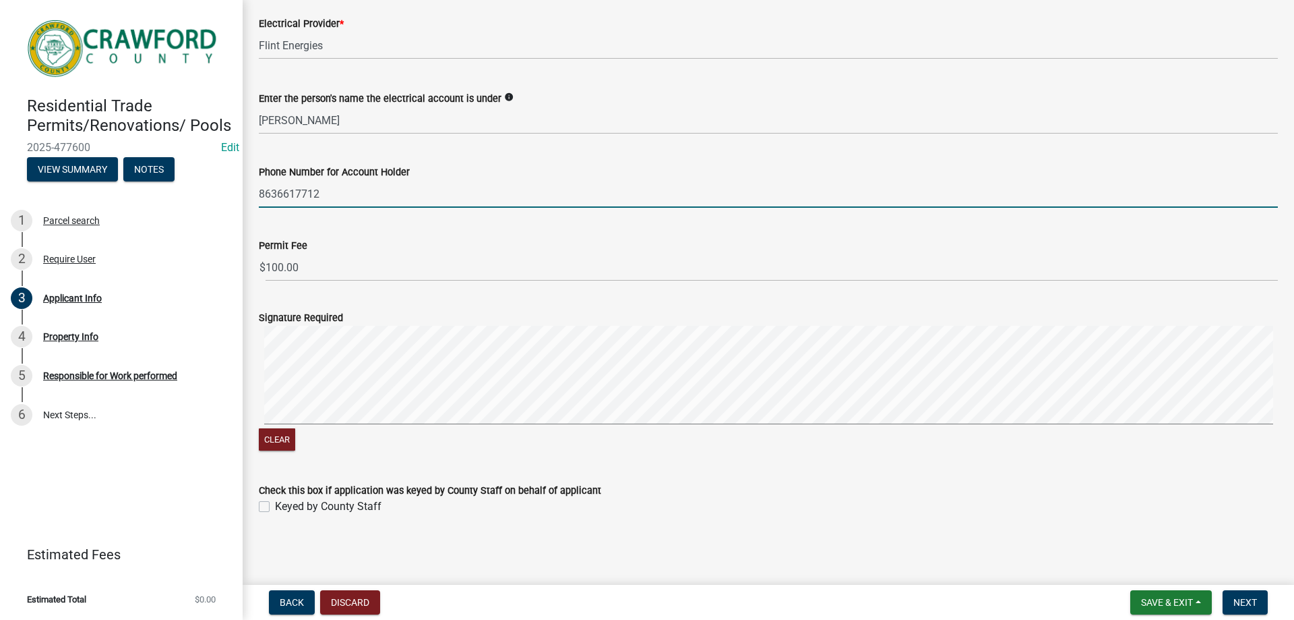
type input "8636617712"
click at [275, 502] on label "Keyed by County Staff" at bounding box center [328, 506] width 107 height 16
click at [275, 502] on input "Keyed by County Staff" at bounding box center [279, 502] width 9 height 9
checkbox input "true"
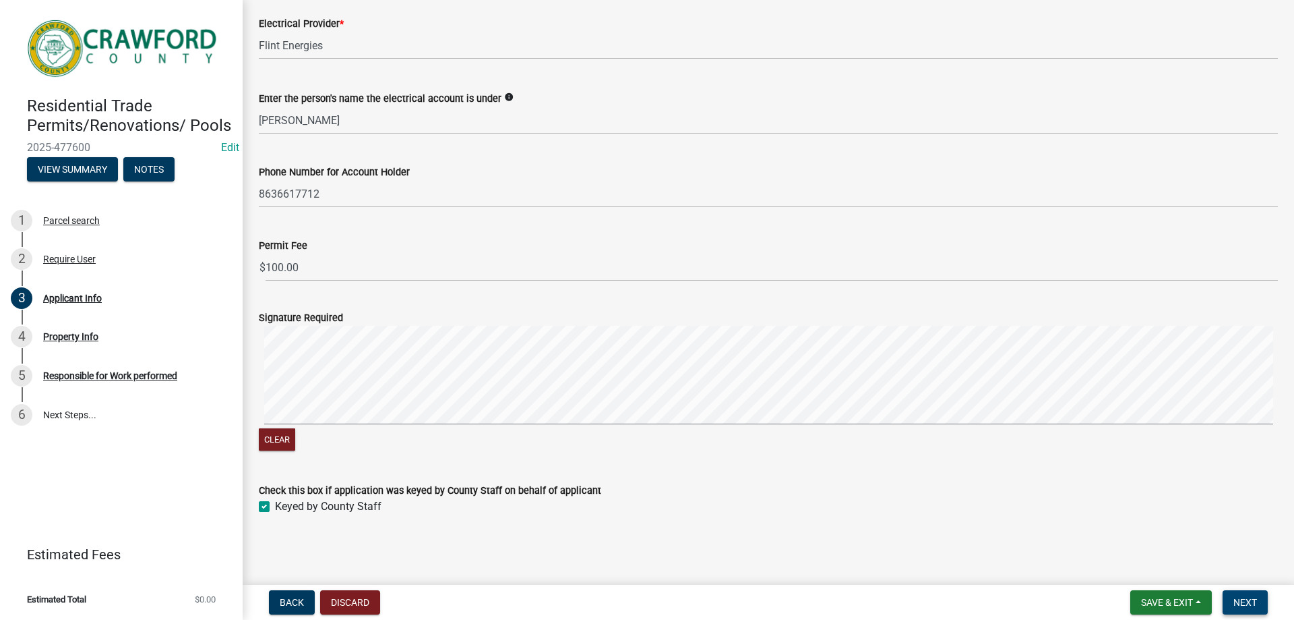
click at [1248, 595] on button "Next" at bounding box center [1245, 602] width 45 height 24
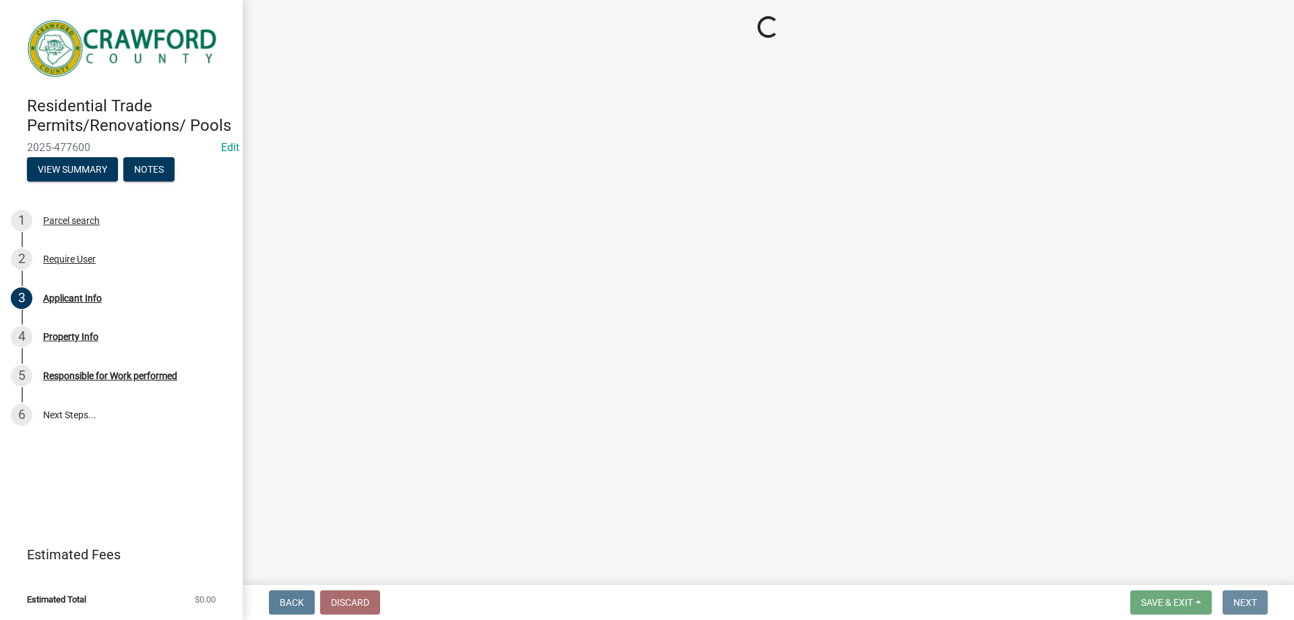
scroll to position [0, 0]
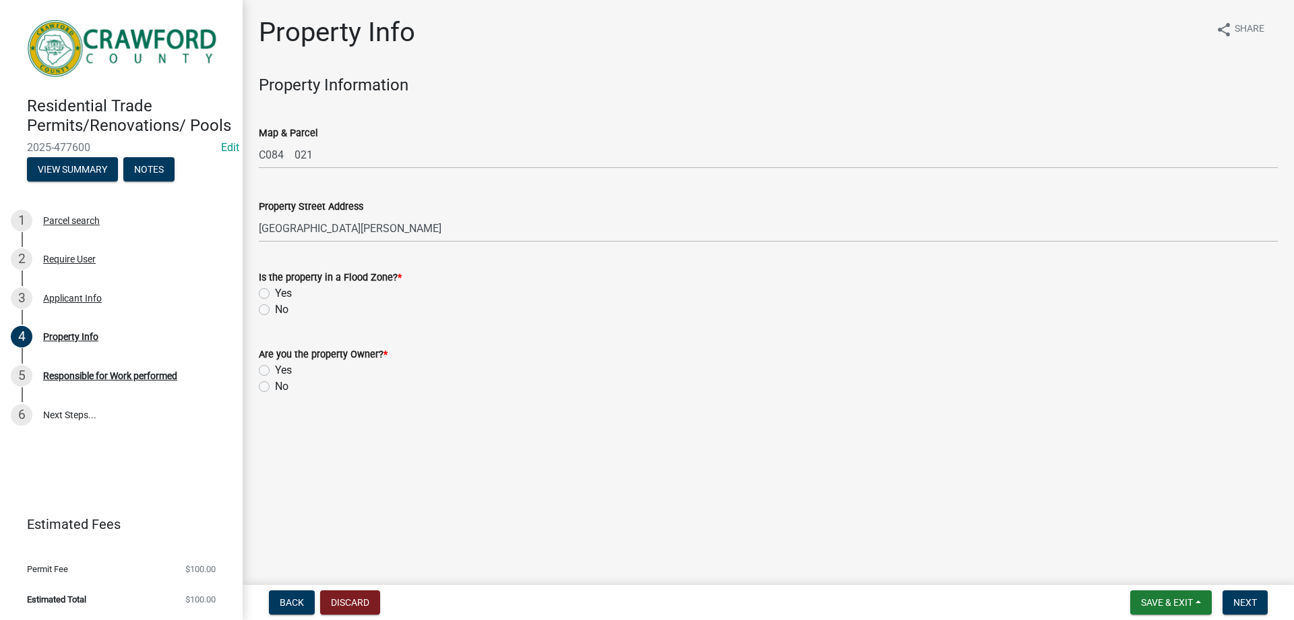
drag, startPoint x: 303, startPoint y: 326, endPoint x: 287, endPoint y: 319, distance: 17.5
click at [302, 326] on wm-data-entity-input "Is the property in a Flood Zone? * Yes No" at bounding box center [768, 291] width 1019 height 77
click at [277, 313] on label "No" at bounding box center [281, 309] width 13 height 16
click at [277, 310] on input "No" at bounding box center [279, 305] width 9 height 9
radio input "true"
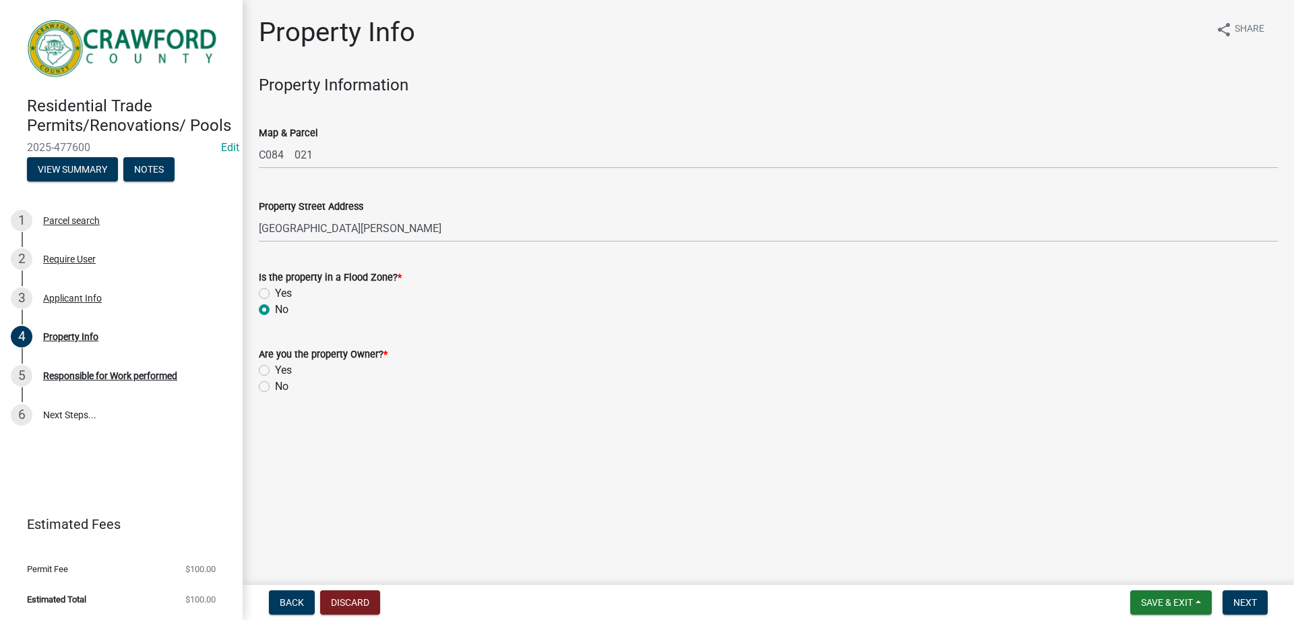
click at [274, 374] on div "Yes" at bounding box center [768, 370] width 1019 height 16
click at [275, 373] on label "Yes" at bounding box center [283, 370] width 17 height 16
click at [275, 371] on input "Yes" at bounding box center [279, 366] width 9 height 9
radio input "true"
click at [1269, 601] on form "Save & Exit Save Save & Exit Next" at bounding box center [1199, 602] width 148 height 24
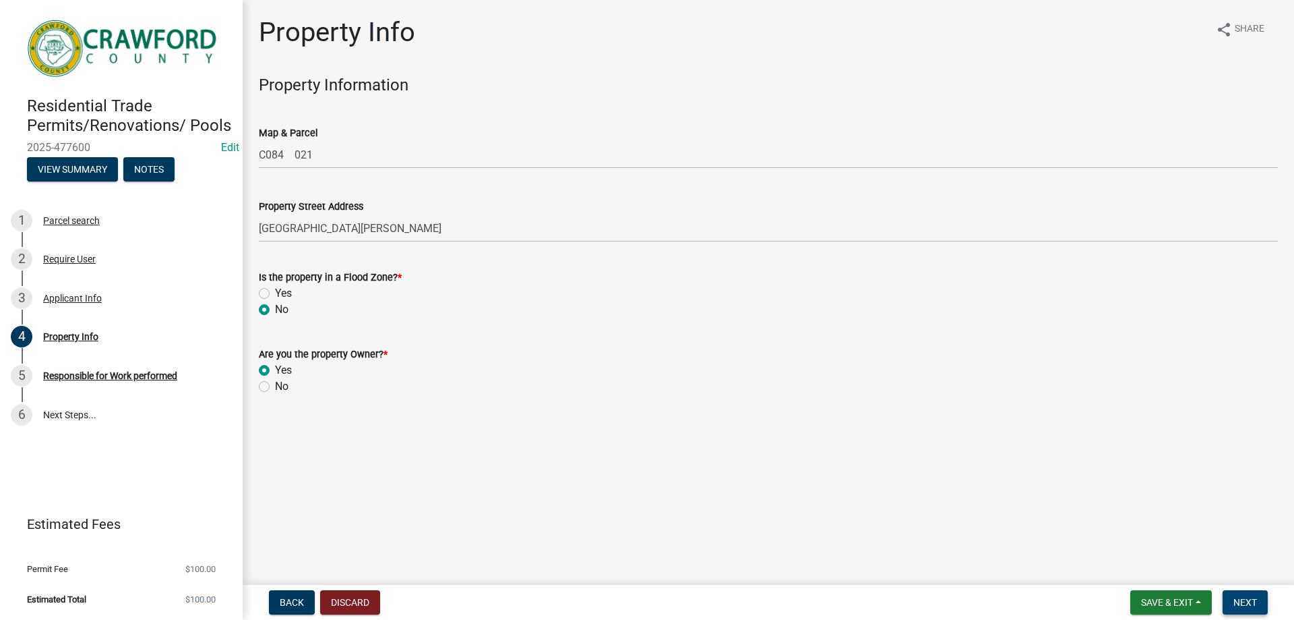
click at [1265, 599] on button "Next" at bounding box center [1245, 602] width 45 height 24
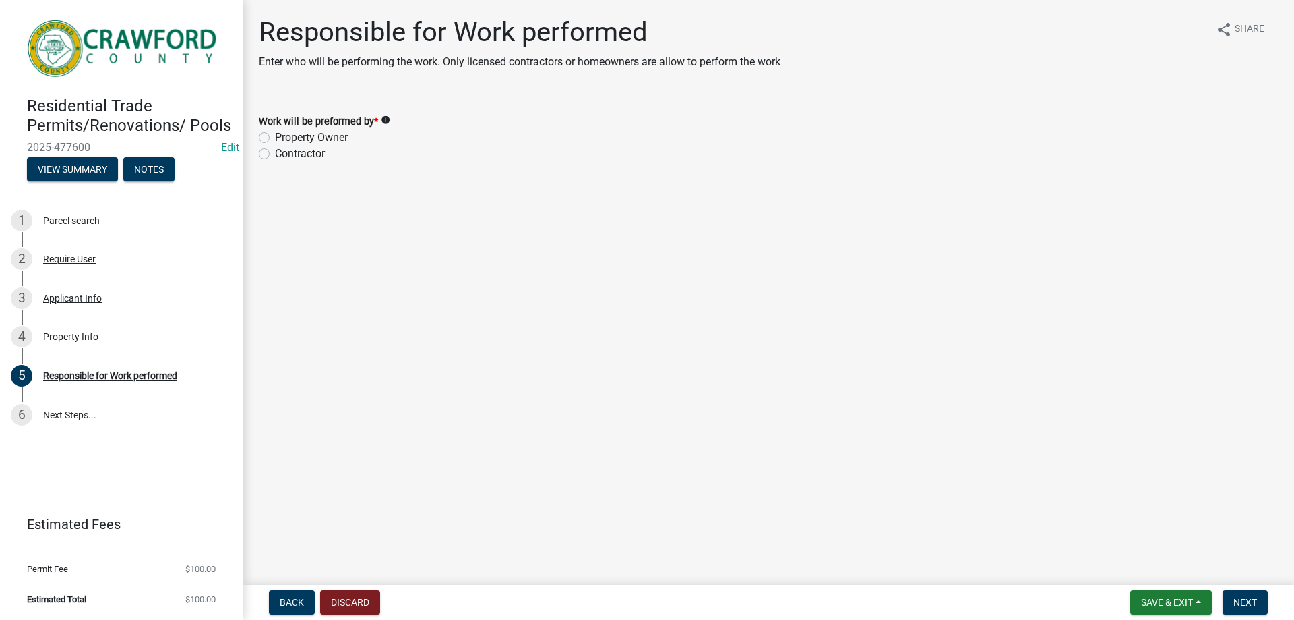
click at [275, 138] on label "Property Owner" at bounding box center [311, 137] width 73 height 16
click at [275, 138] on input "Property Owner" at bounding box center [279, 133] width 9 height 9
radio input "true"
click at [1242, 591] on button "Next" at bounding box center [1245, 602] width 45 height 24
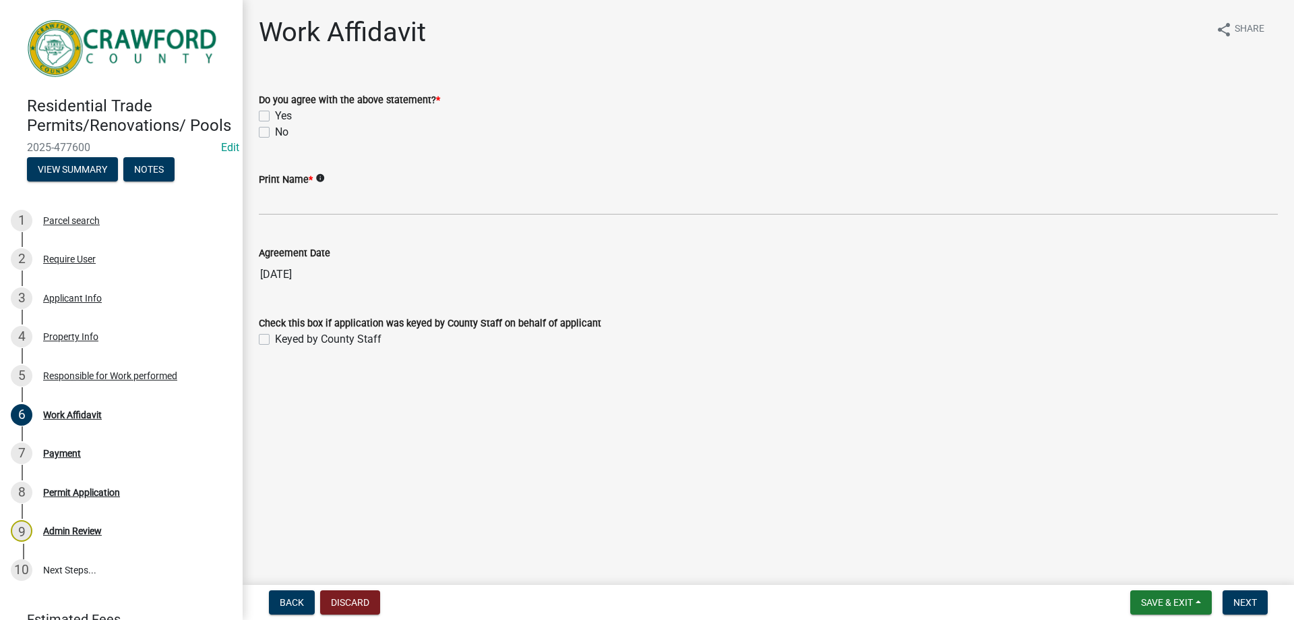
click at [275, 117] on label "Yes" at bounding box center [283, 116] width 17 height 16
click at [275, 117] on input "Yes" at bounding box center [279, 112] width 9 height 9
checkbox input "true"
checkbox input "false"
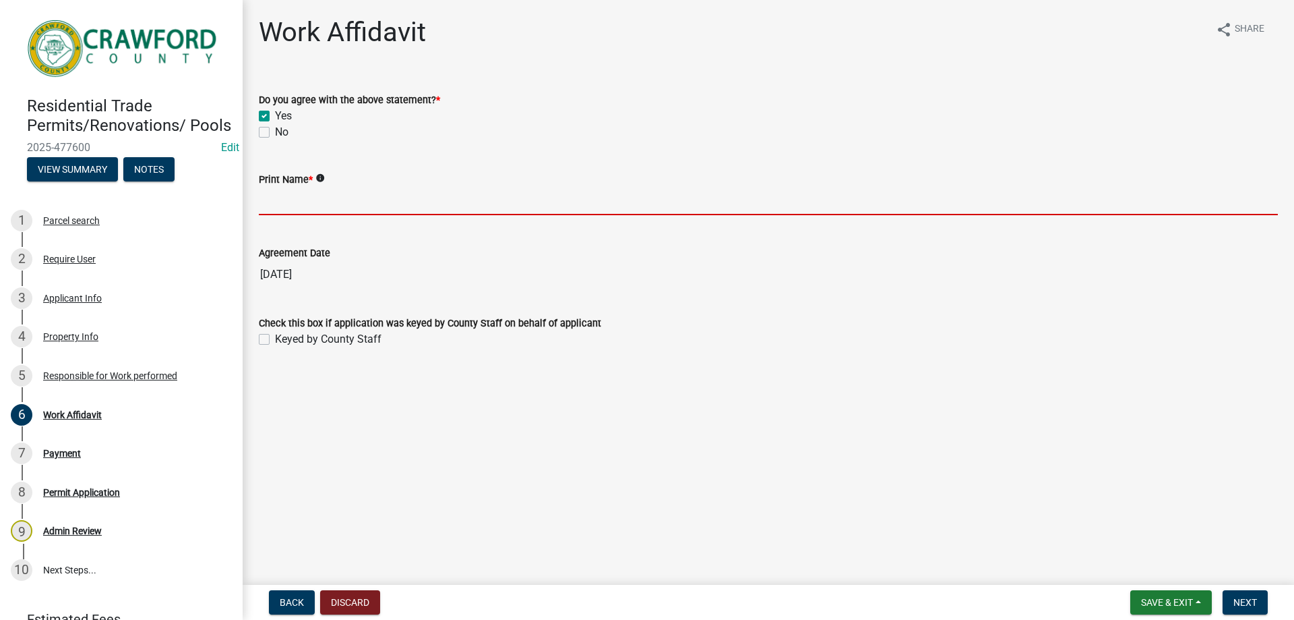
click at [299, 197] on input "Print Name *" at bounding box center [768, 201] width 1019 height 28
click at [311, 204] on input "Print Name *" at bounding box center [768, 201] width 1019 height 28
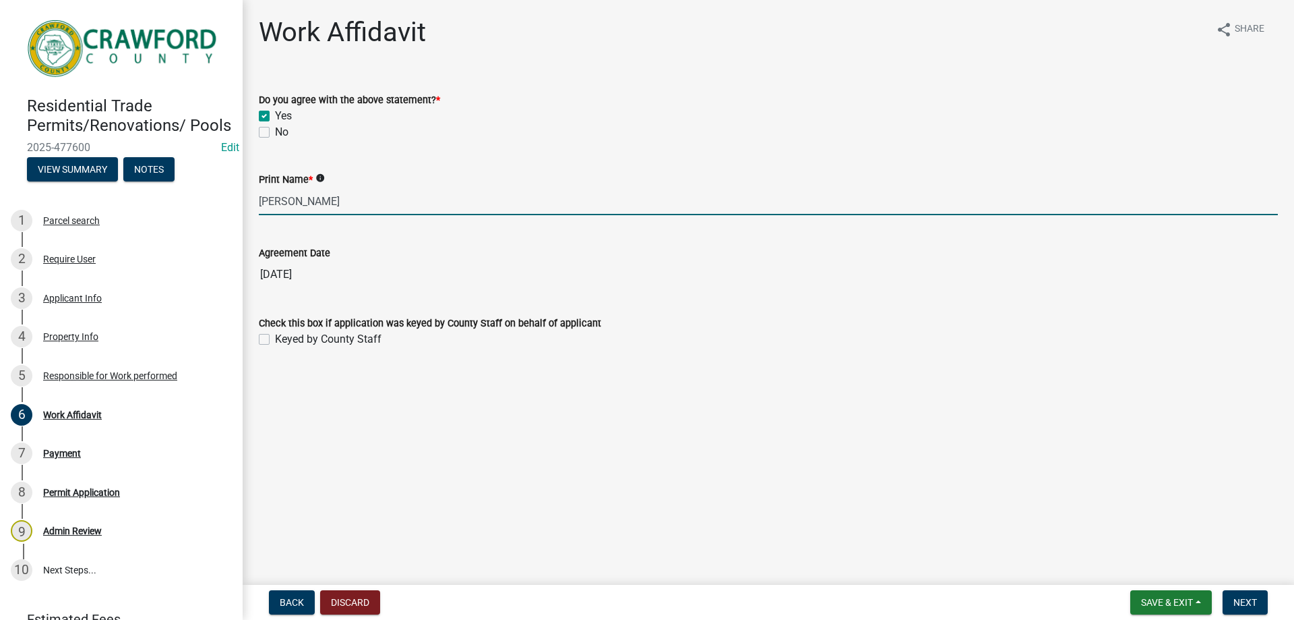
type input "Wendell Turcott"
click at [272, 338] on div "Keyed by County Staff" at bounding box center [768, 339] width 1019 height 16
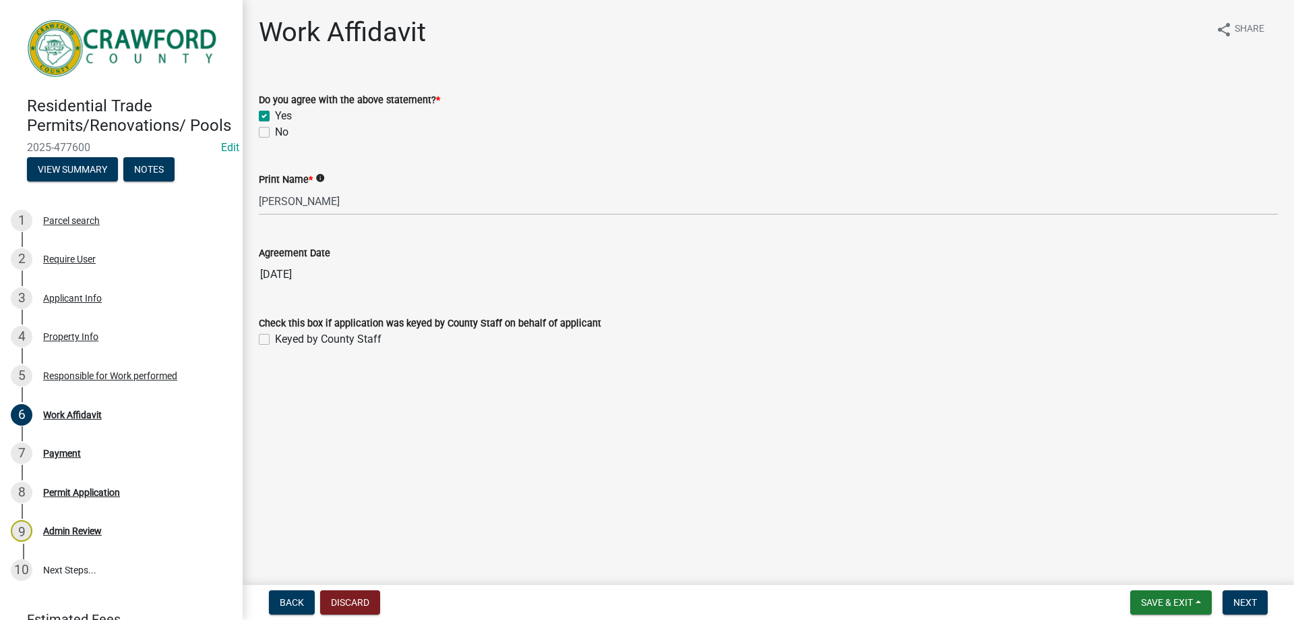
click at [275, 338] on label "Keyed by County Staff" at bounding box center [328, 339] width 107 height 16
click at [275, 338] on input "Keyed by County Staff" at bounding box center [279, 335] width 9 height 9
checkbox input "true"
click at [1237, 603] on span "Next" at bounding box center [1246, 602] width 24 height 11
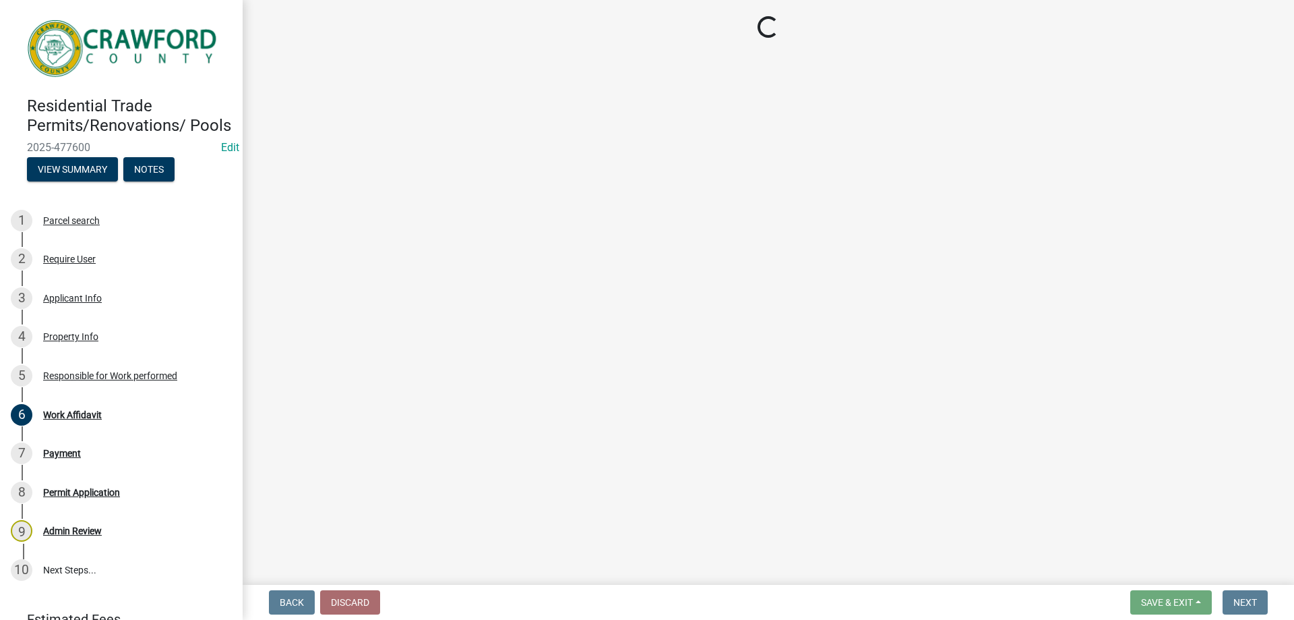
select select "3: 3"
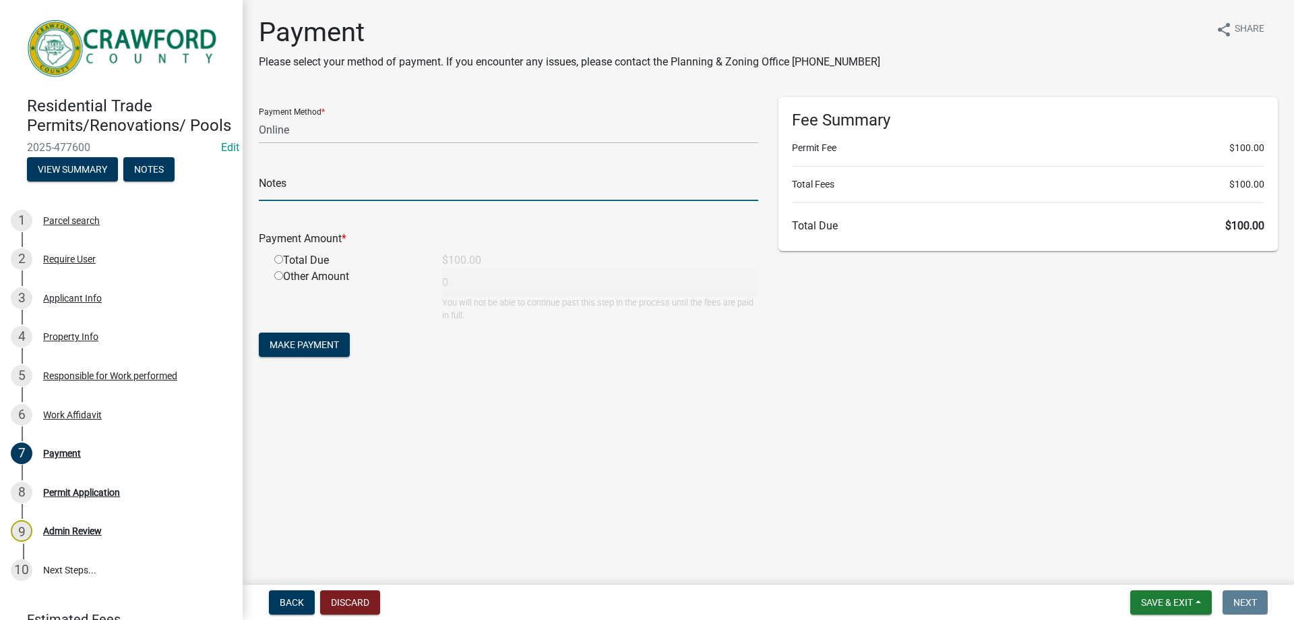
click at [305, 178] on input "text" at bounding box center [509, 187] width 500 height 28
drag, startPoint x: 292, startPoint y: 187, endPoint x: 289, endPoint y: 194, distance: 7.9
click at [292, 187] on input "text" at bounding box center [509, 187] width 500 height 28
click at [284, 311] on div "Other Amount" at bounding box center [348, 294] width 168 height 53
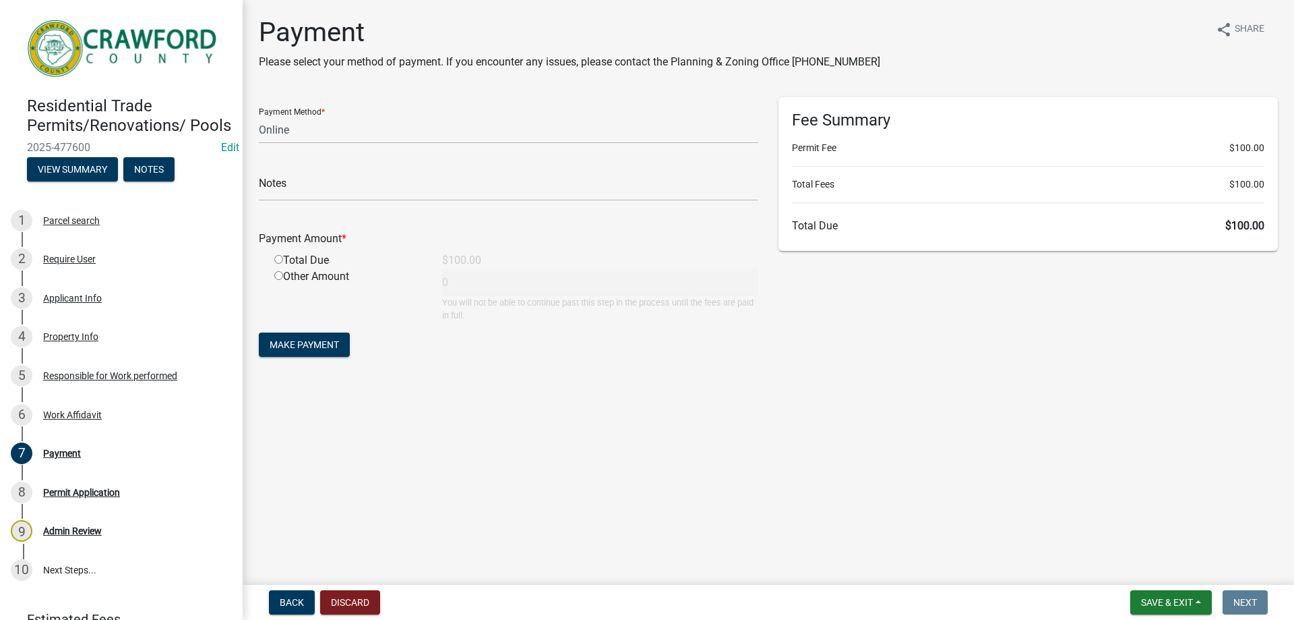
click at [279, 262] on input "radio" at bounding box center [278, 259] width 9 height 9
radio input "true"
type input "100"
click at [299, 351] on button "Make Payment" at bounding box center [304, 344] width 91 height 24
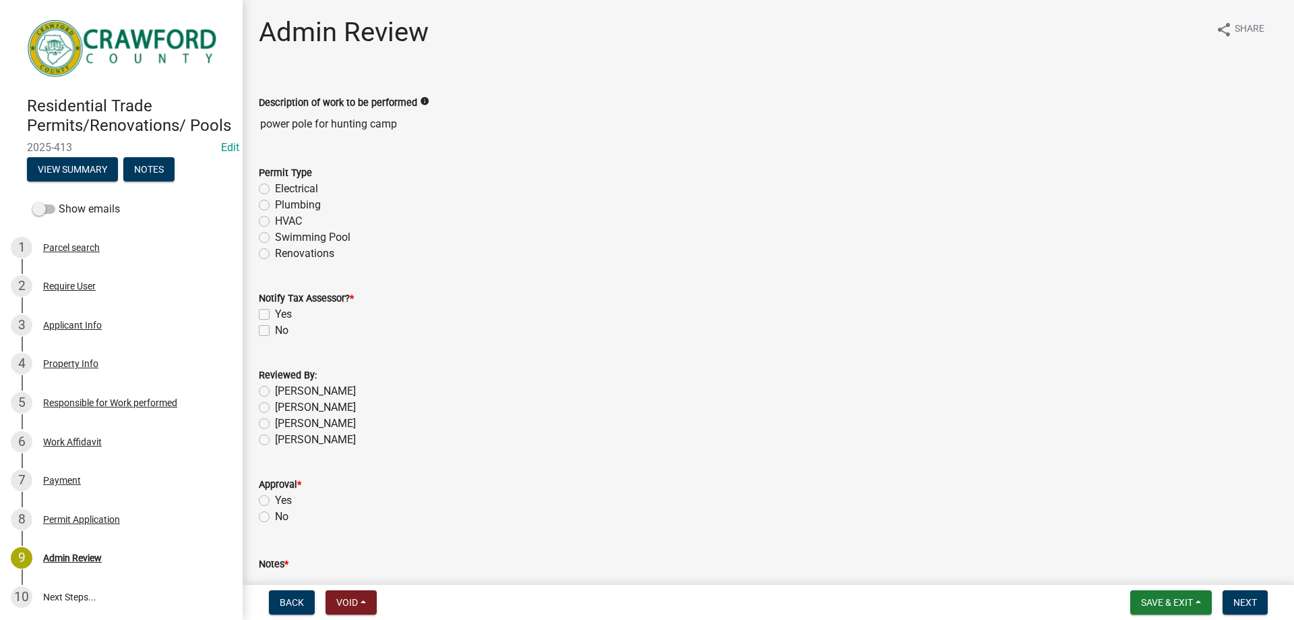
click at [272, 204] on div "Plumbing" at bounding box center [768, 205] width 1019 height 16
click at [272, 190] on div "Electrical" at bounding box center [768, 189] width 1019 height 16
click at [275, 190] on label "Electrical" at bounding box center [296, 189] width 43 height 16
click at [275, 189] on input "Electrical" at bounding box center [279, 185] width 9 height 9
radio input "true"
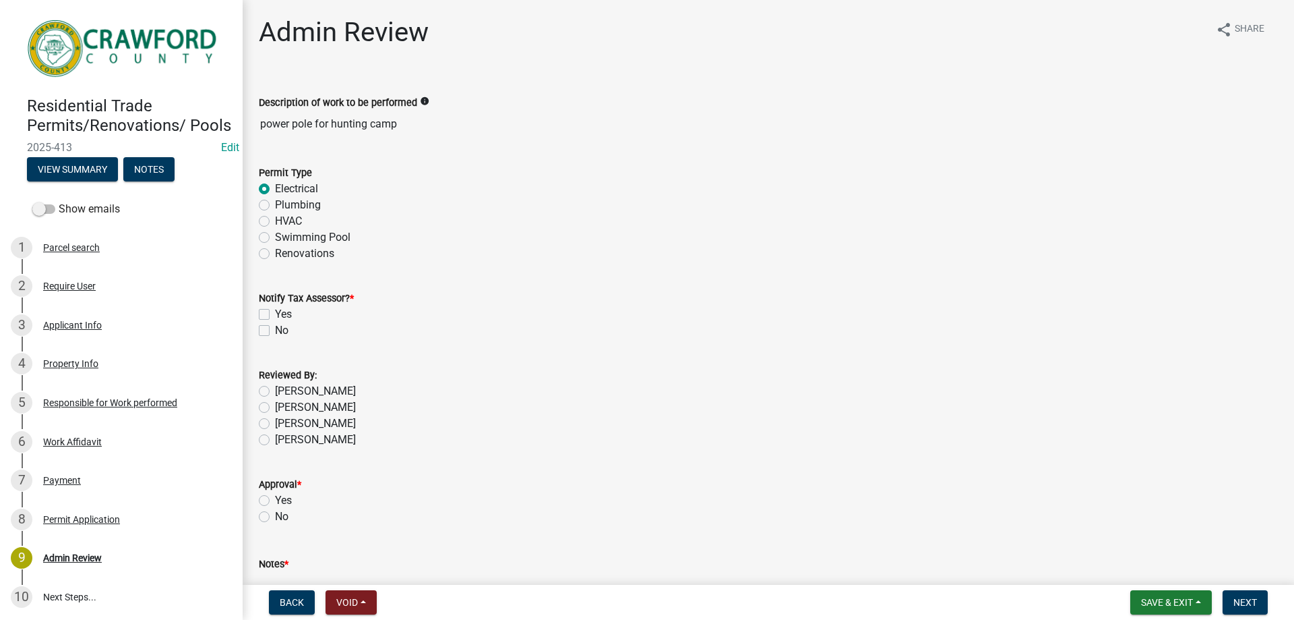
click at [270, 309] on div "Yes" at bounding box center [768, 314] width 1019 height 16
click at [270, 329] on div "No" at bounding box center [768, 330] width 1019 height 16
click at [269, 329] on div "No" at bounding box center [768, 330] width 1019 height 16
click at [275, 329] on label "No" at bounding box center [281, 330] width 13 height 16
click at [275, 329] on input "No" at bounding box center [279, 326] width 9 height 9
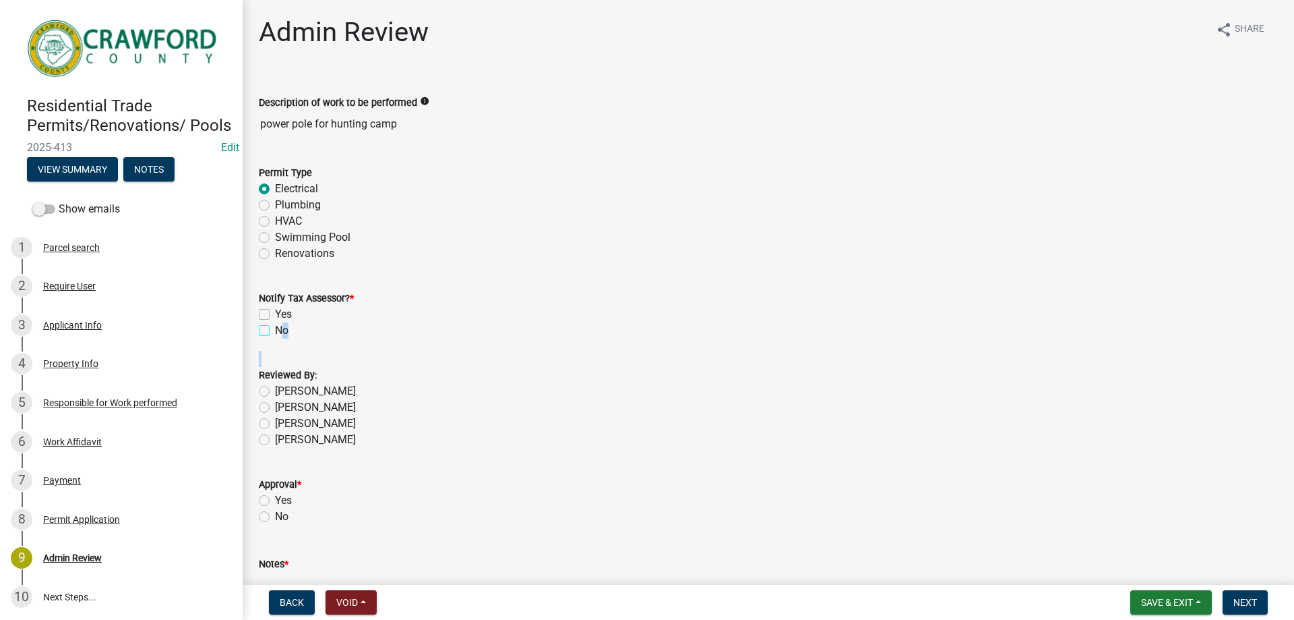
checkbox input "true"
checkbox input "false"
checkbox input "true"
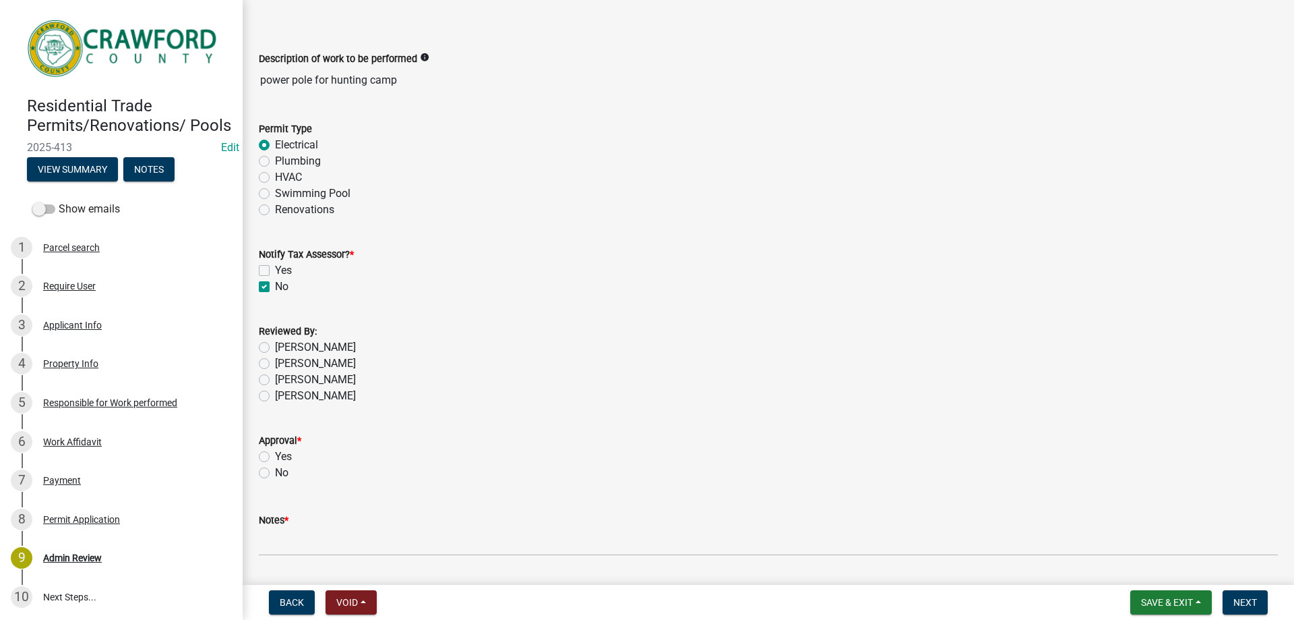
scroll to position [84, 0]
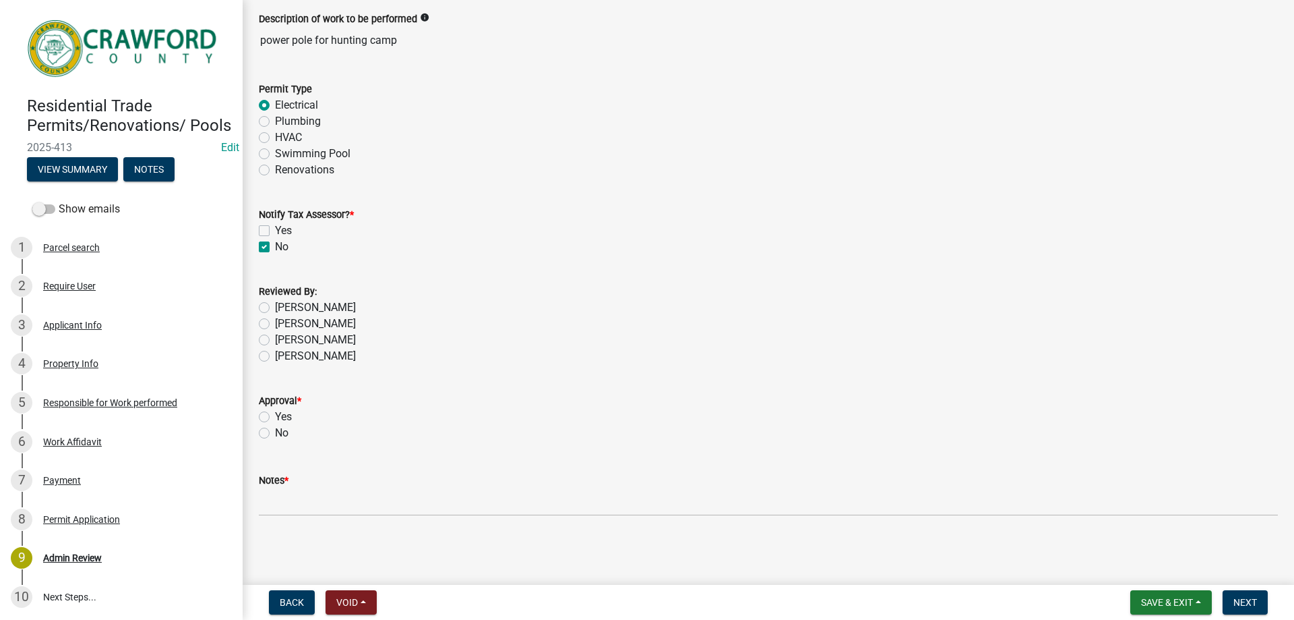
click at [275, 355] on label "[PERSON_NAME]" at bounding box center [315, 356] width 81 height 16
click at [275, 355] on input "[PERSON_NAME]" at bounding box center [279, 352] width 9 height 9
radio input "true"
click at [275, 420] on label "Yes" at bounding box center [283, 417] width 17 height 16
click at [275, 417] on input "Yes" at bounding box center [279, 413] width 9 height 9
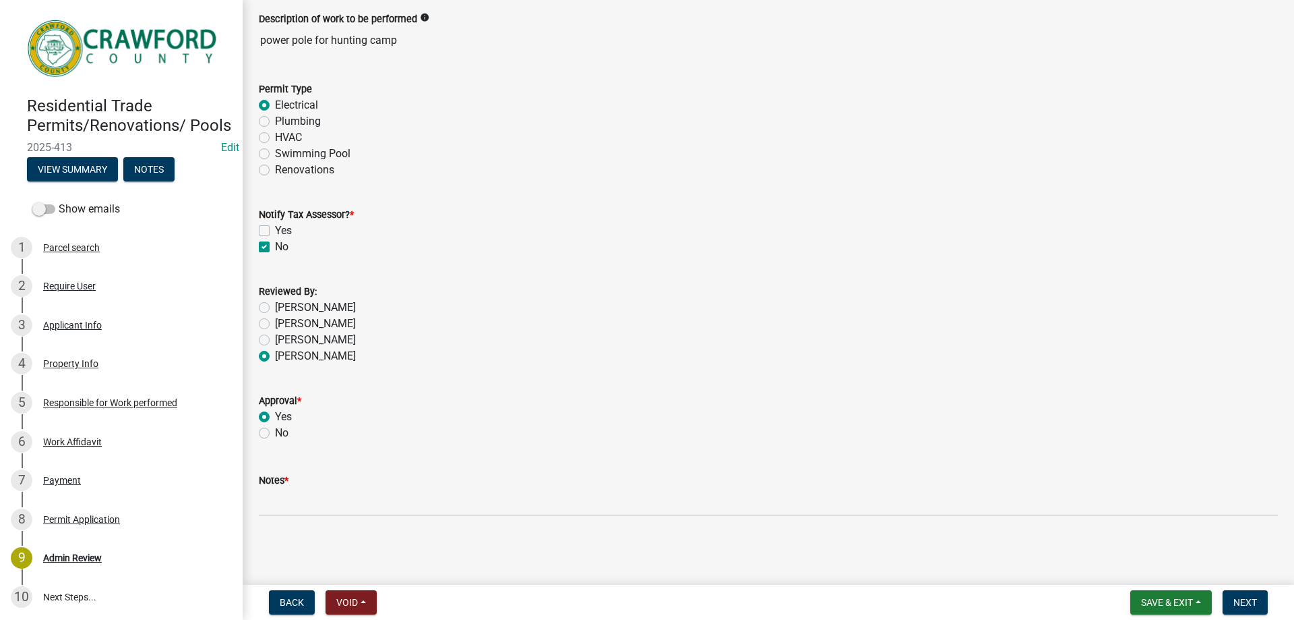
radio input "true"
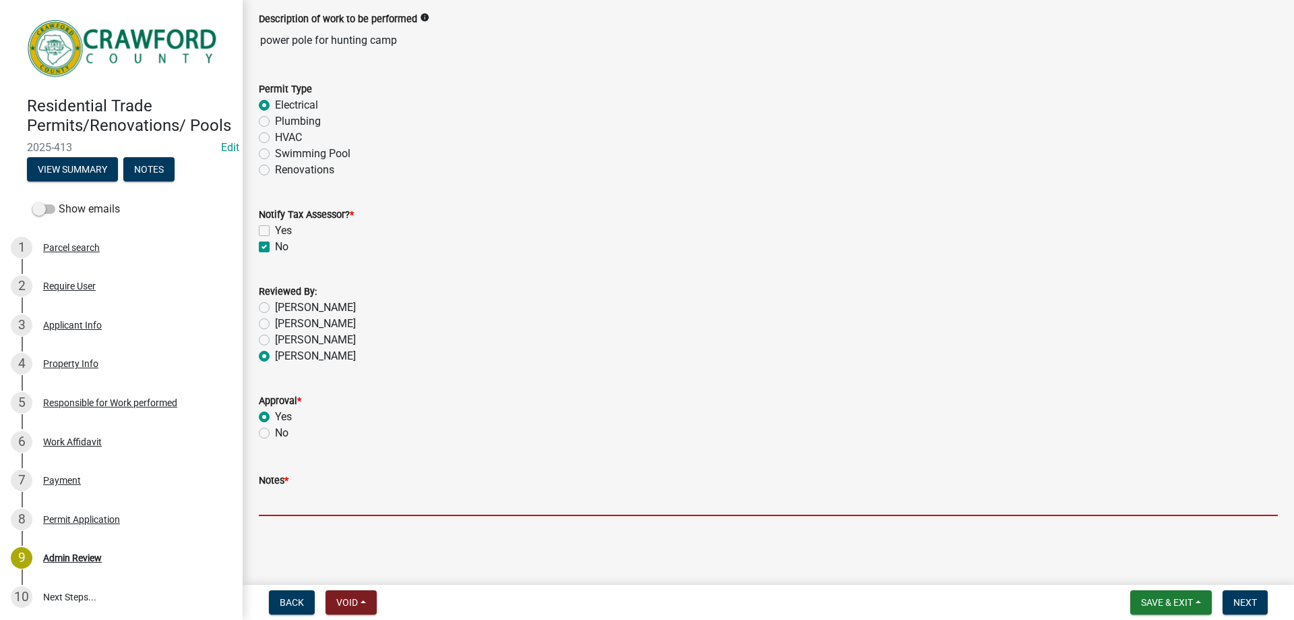
click at [278, 507] on input "Notes *" at bounding box center [768, 502] width 1019 height 28
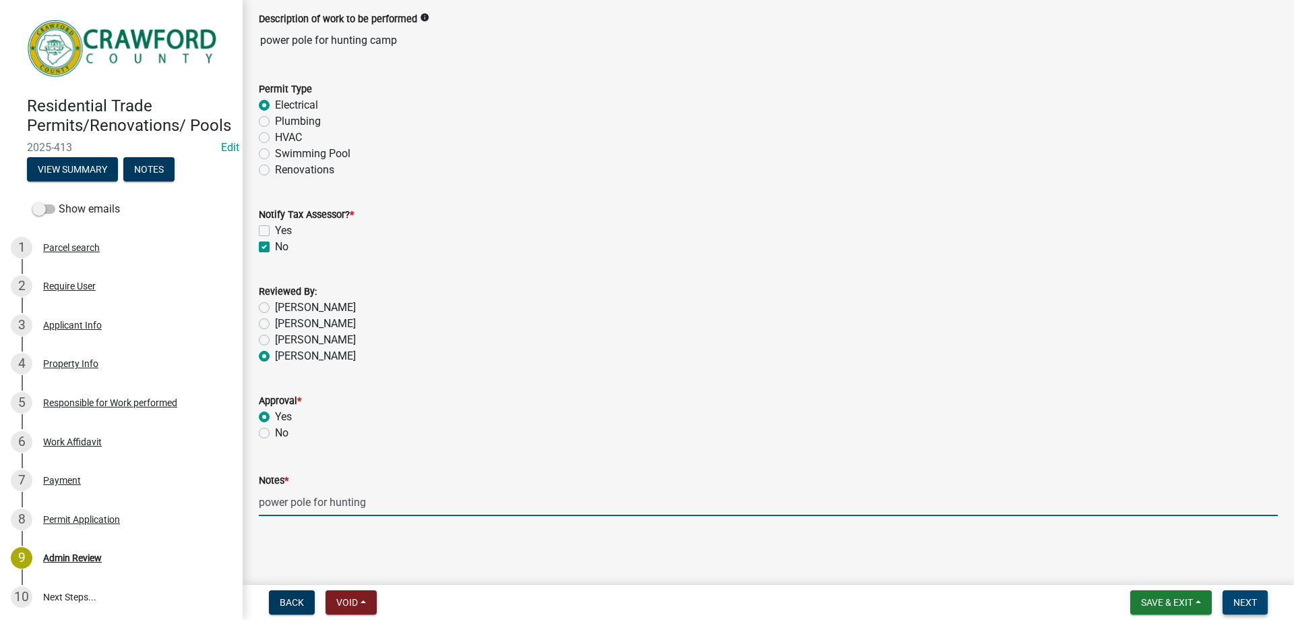
type input "power pole for hunting"
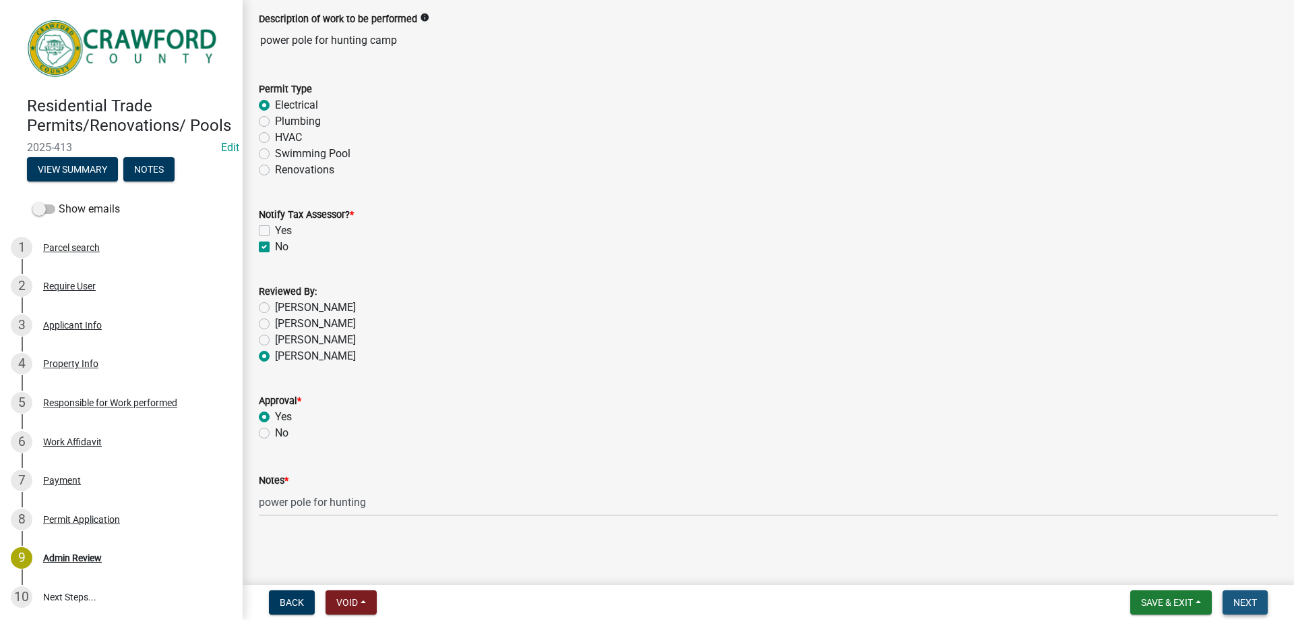
click at [1246, 597] on span "Next" at bounding box center [1246, 602] width 24 height 11
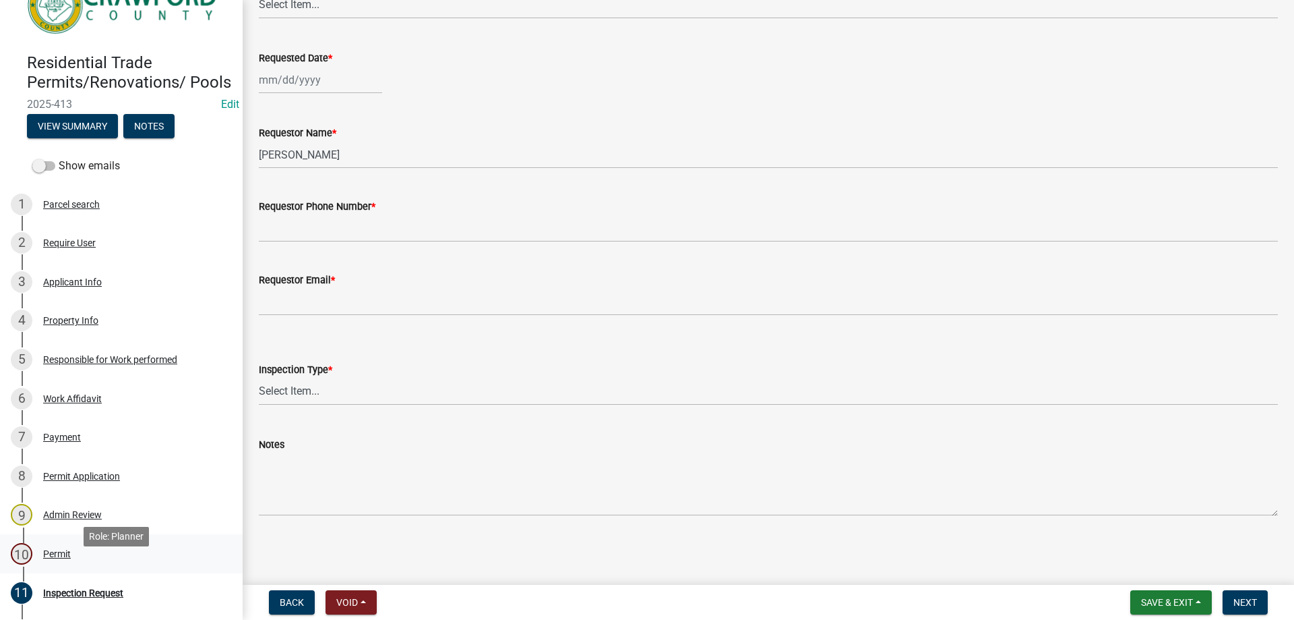
scroll to position [67, 0]
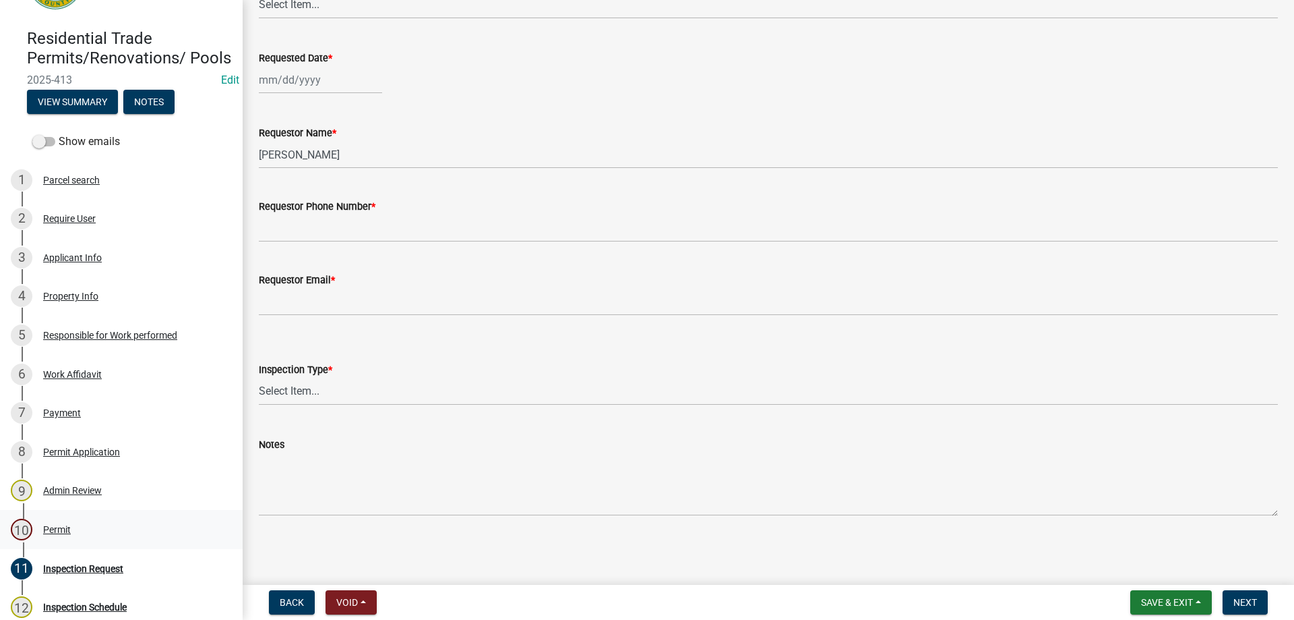
click at [87, 540] on div "10 Permit" at bounding box center [116, 529] width 210 height 22
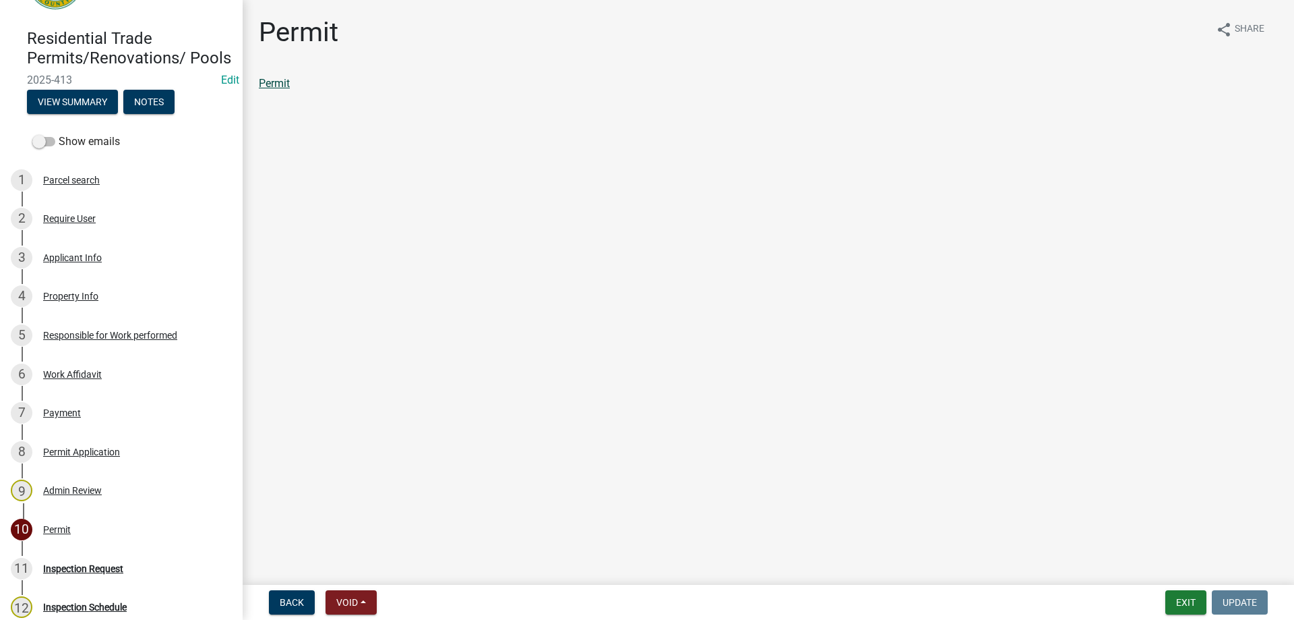
click at [283, 83] on link "Permit" at bounding box center [274, 83] width 31 height 13
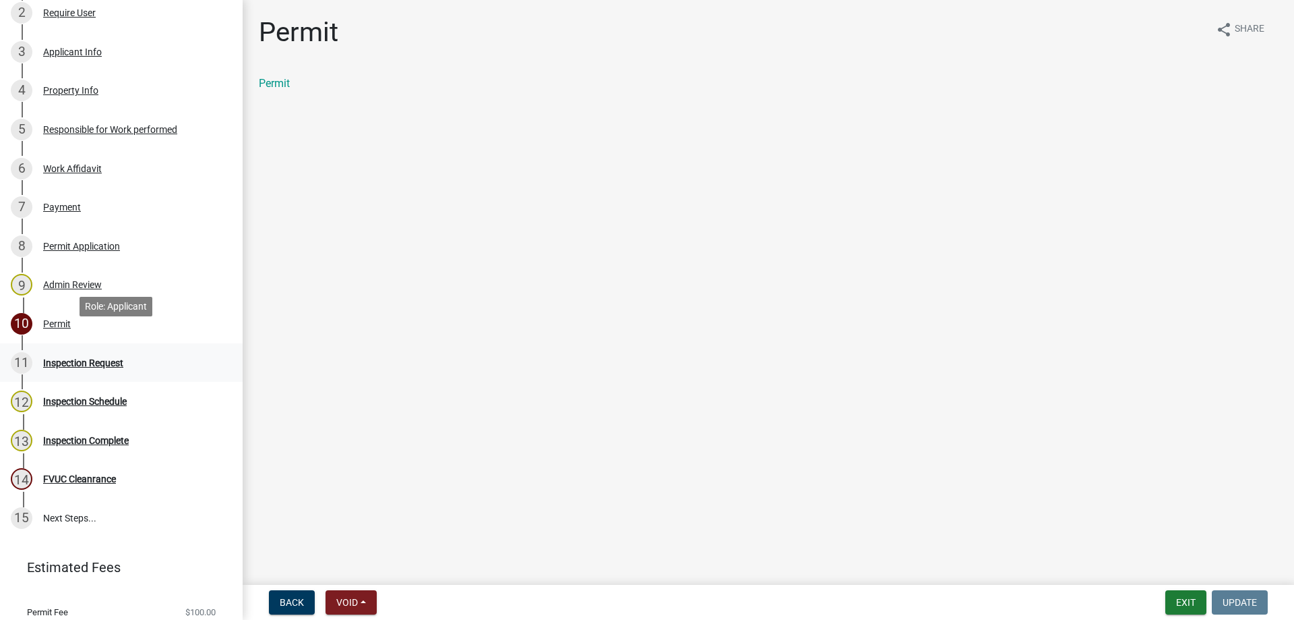
scroll to position [332, 0]
